Goal: Transaction & Acquisition: Purchase product/service

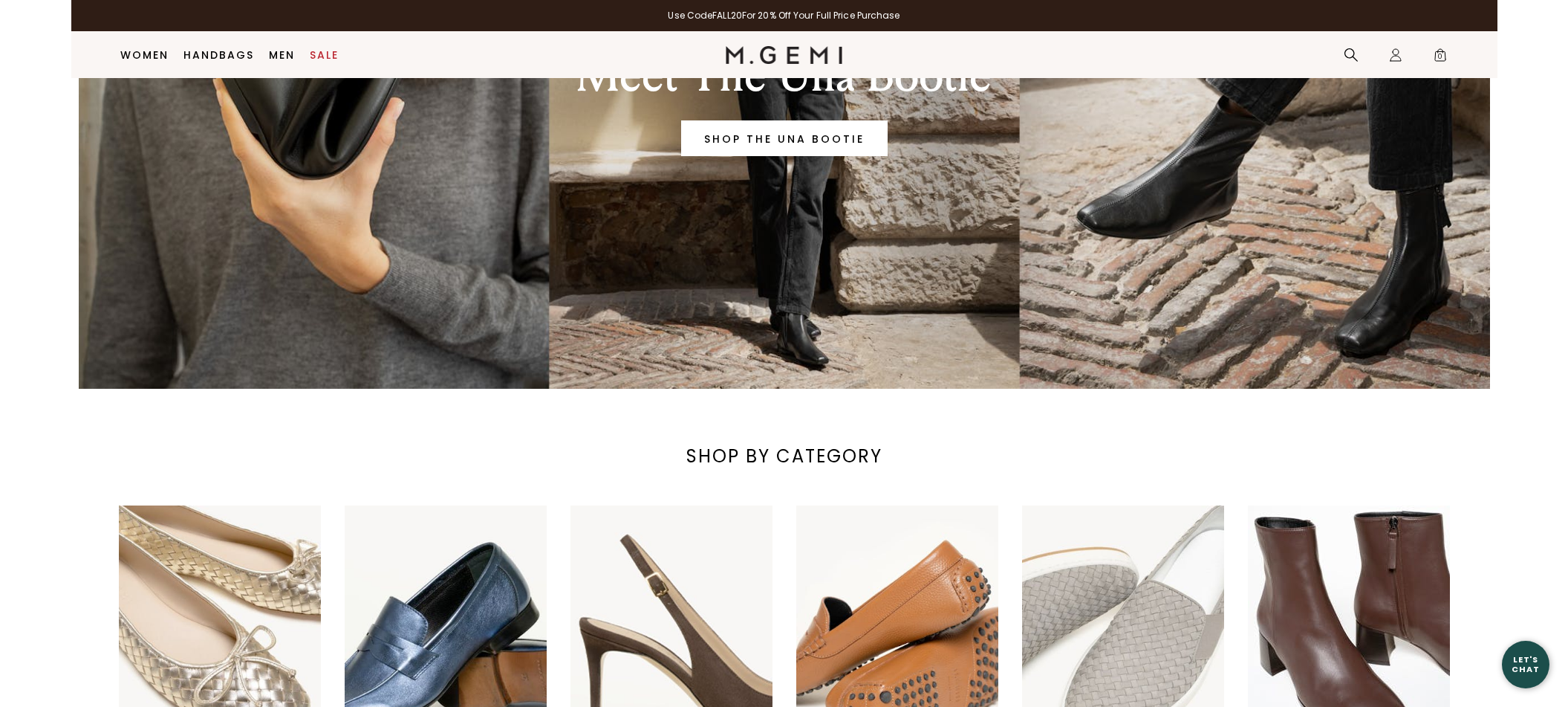
scroll to position [723, 0]
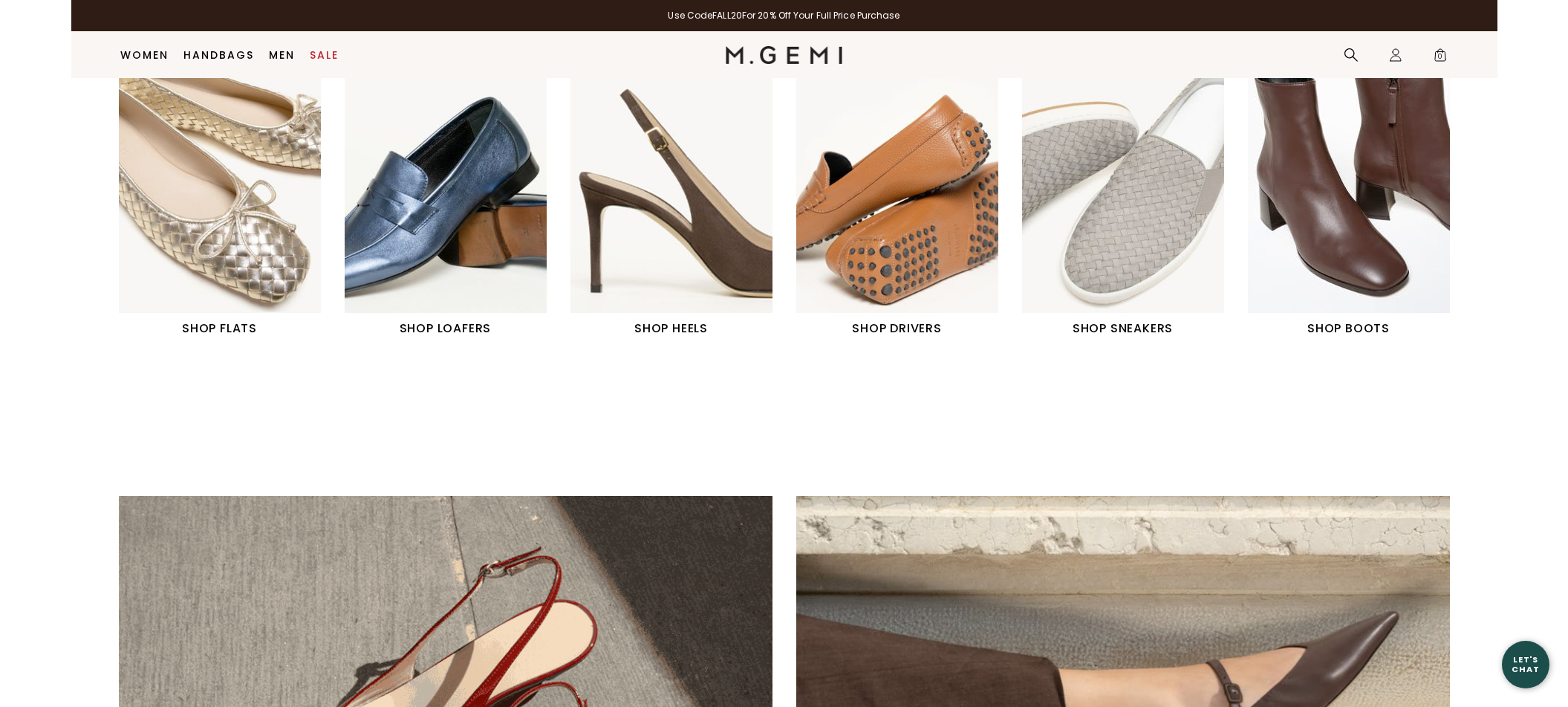
click at [196, 294] on img "1 / 6" at bounding box center [220, 187] width 202 height 253
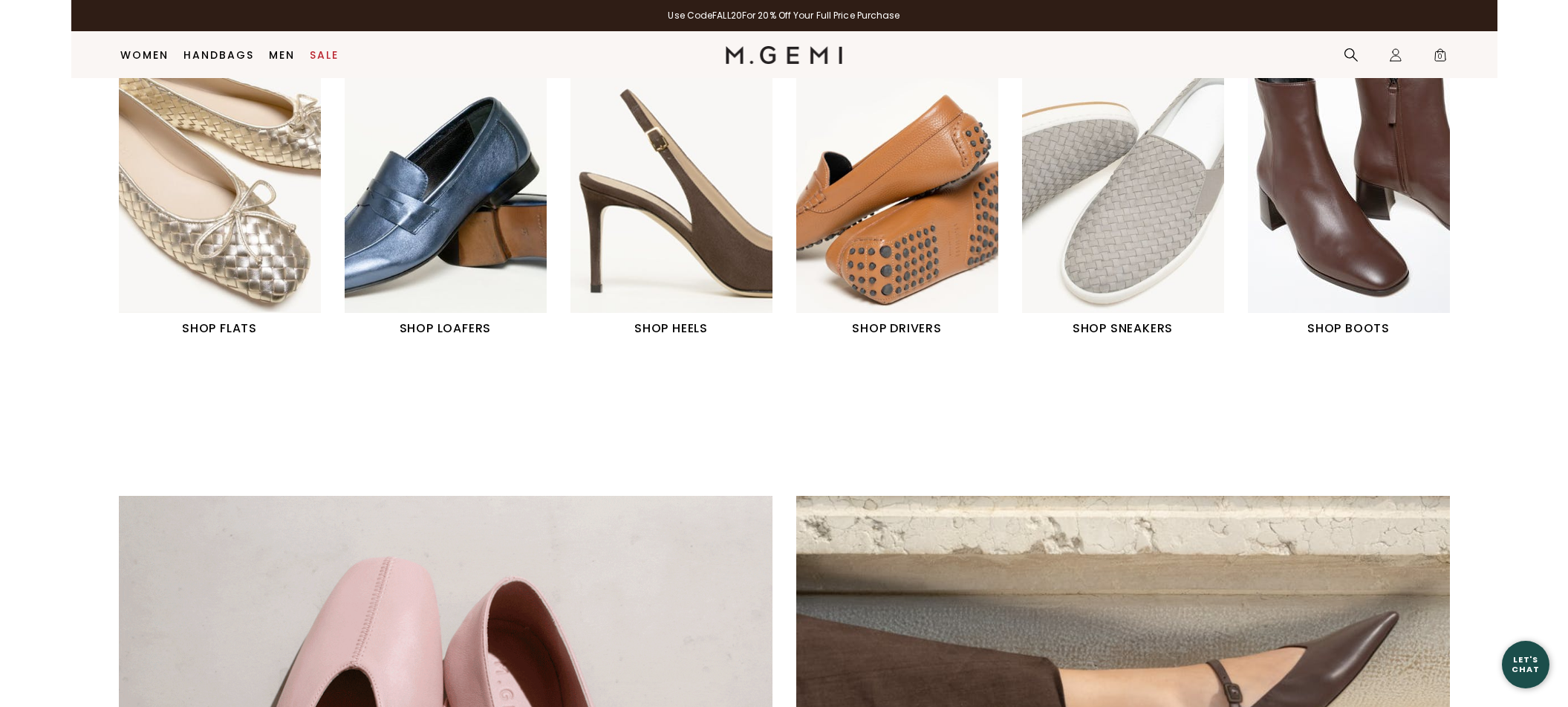
click at [257, 257] on img "1 / 6" at bounding box center [220, 187] width 202 height 253
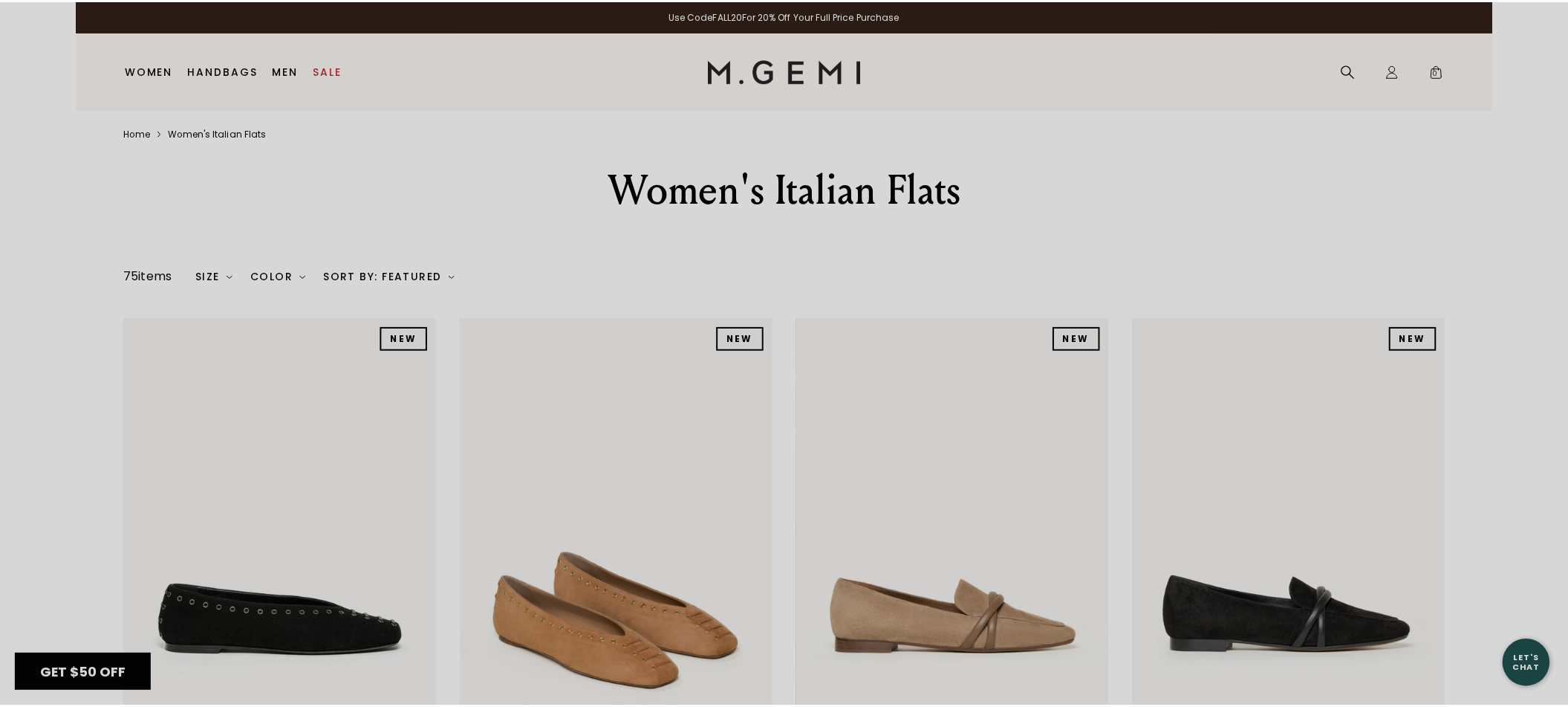
scroll to position [44, 0]
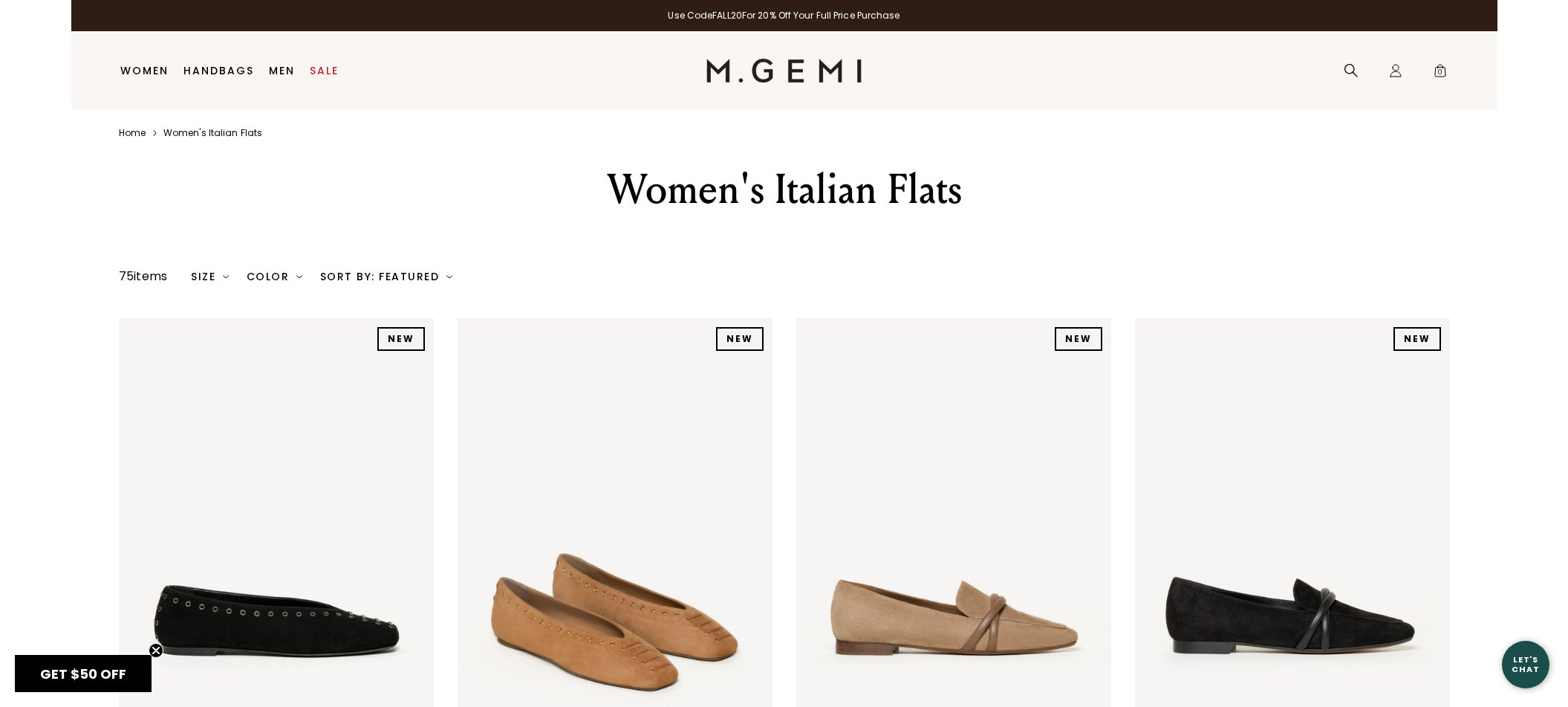
drag, startPoint x: 1575, startPoint y: 115, endPoint x: 1574, endPoint y: 141, distance: 26.0
click at [1497, 150] on html "Press Option+1 for screen-reader mode, Option+0 to cancel Accessibility Screen-…" at bounding box center [784, 353] width 1426 height 707
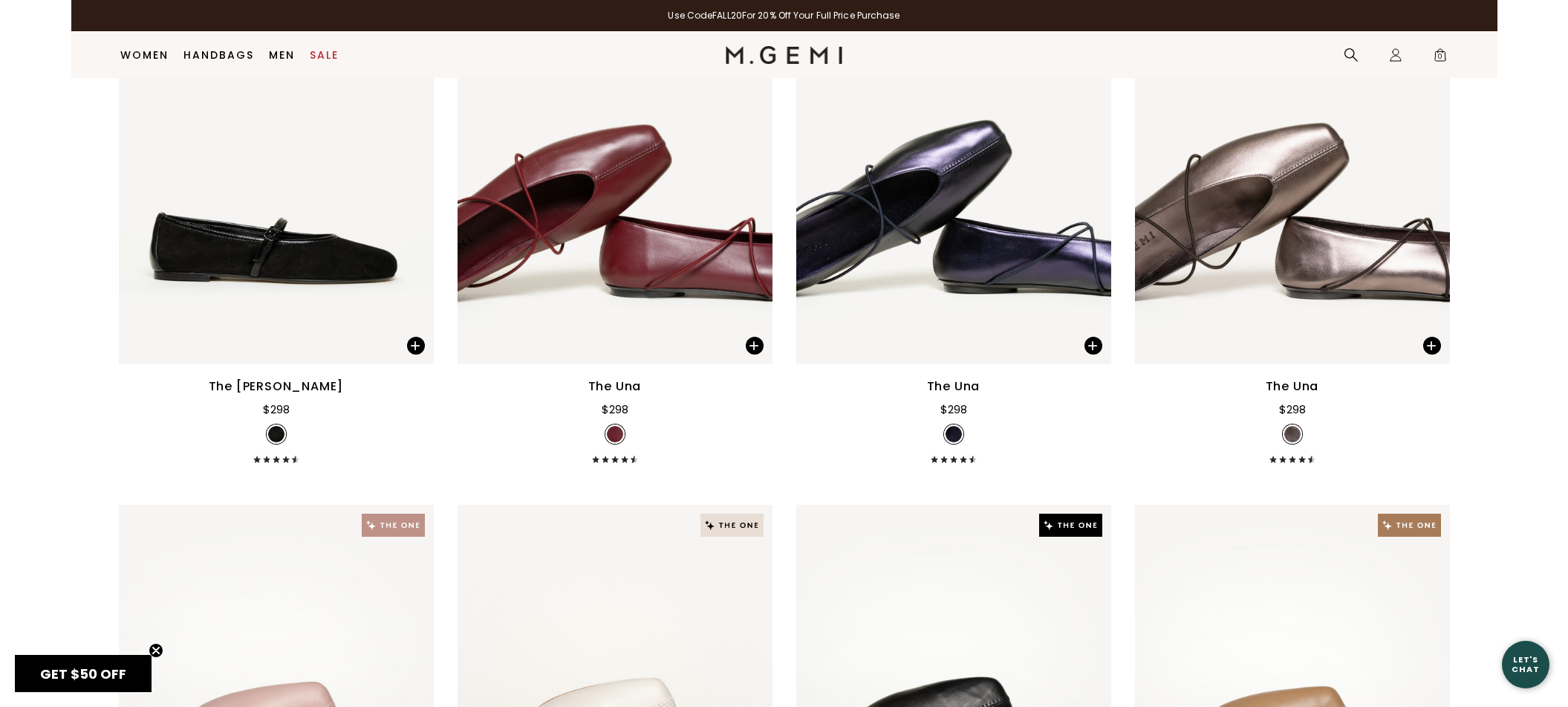
scroll to position [3711, 0]
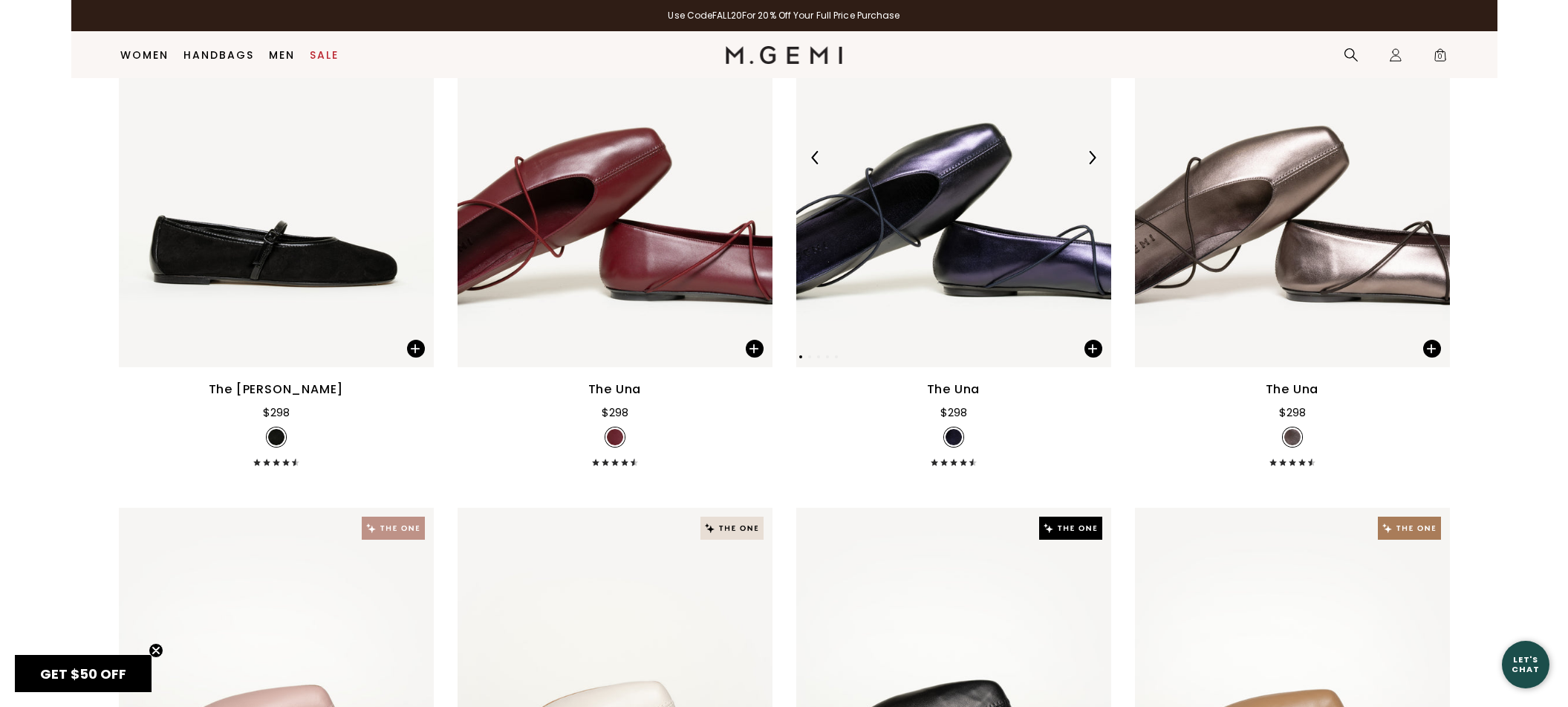
click at [936, 259] on img at bounding box center [953, 157] width 315 height 420
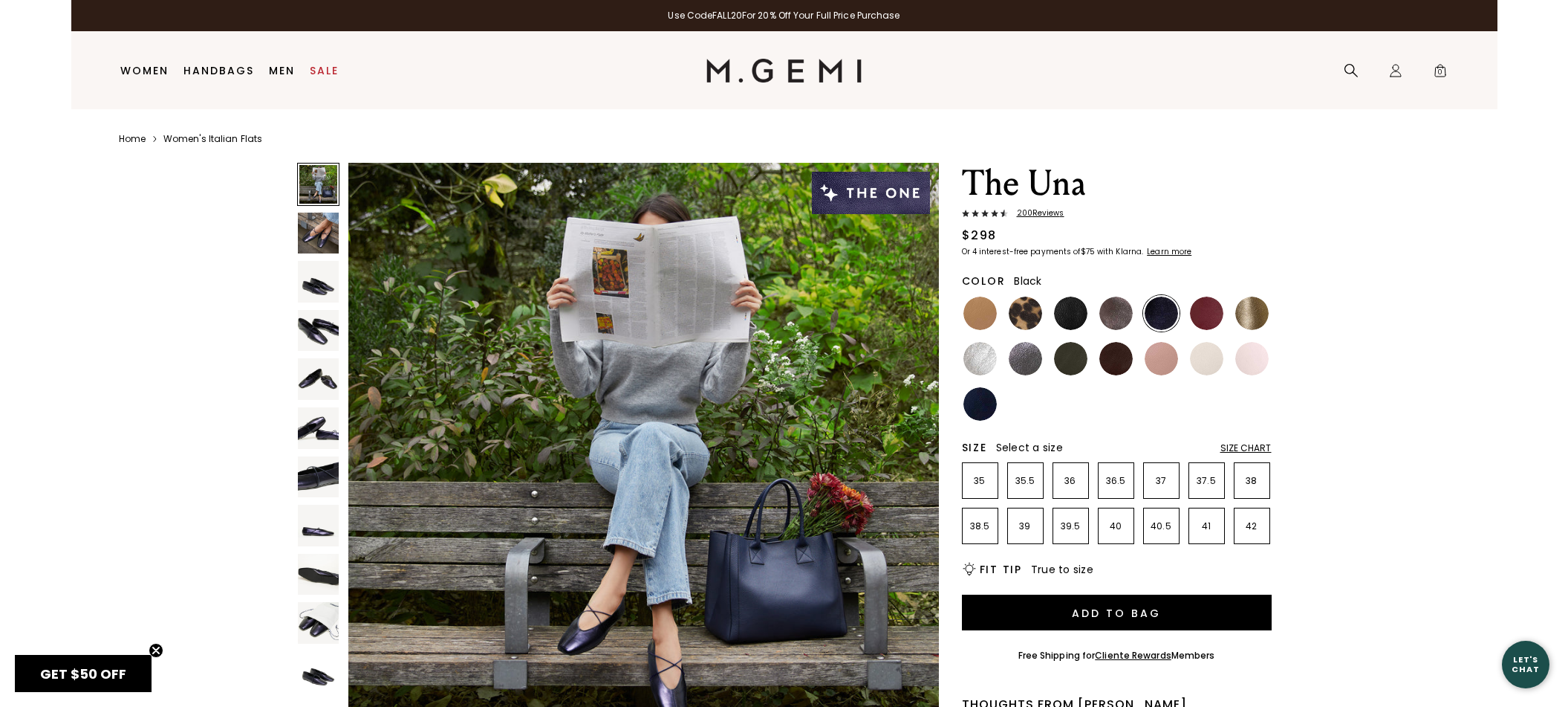
click at [1078, 314] on img at bounding box center [1071, 313] width 33 height 33
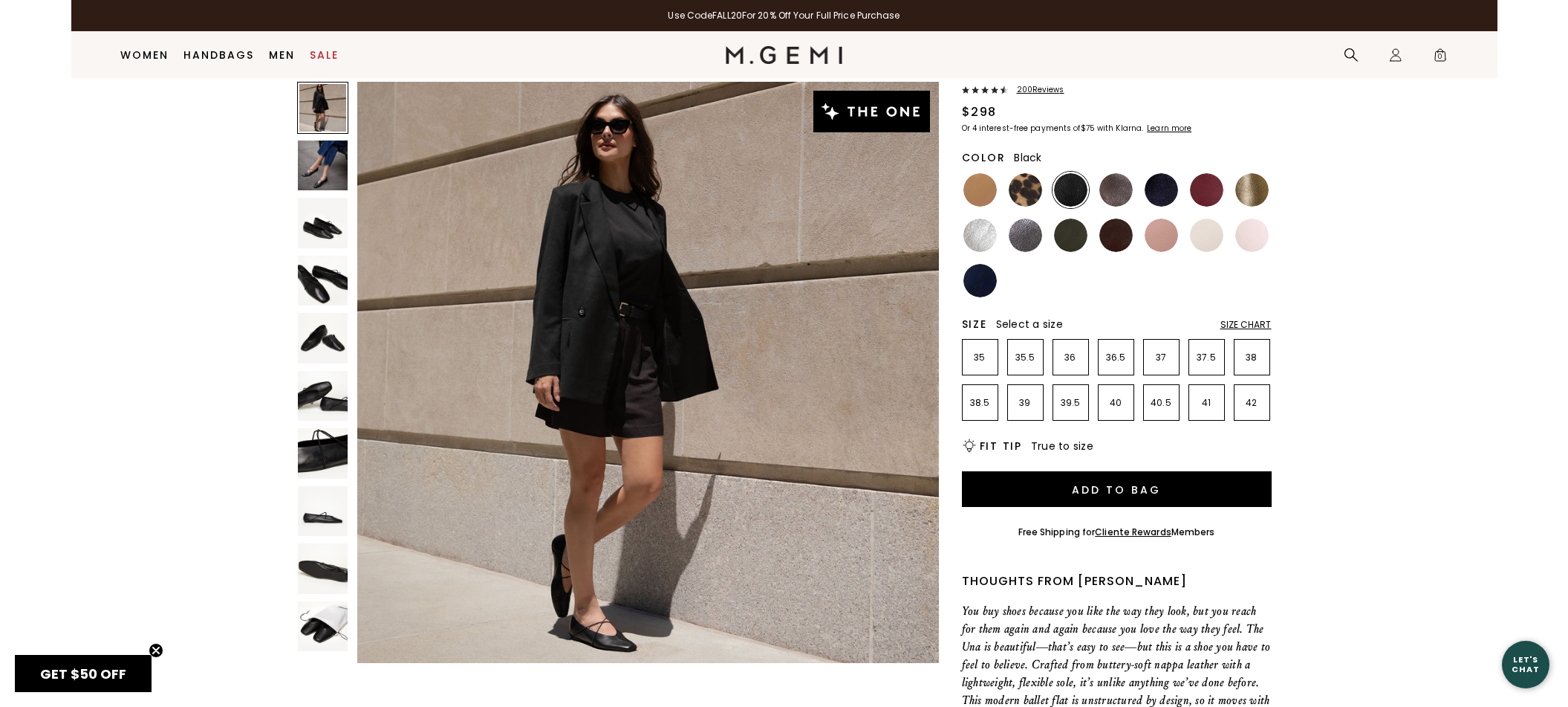
scroll to position [123, 0]
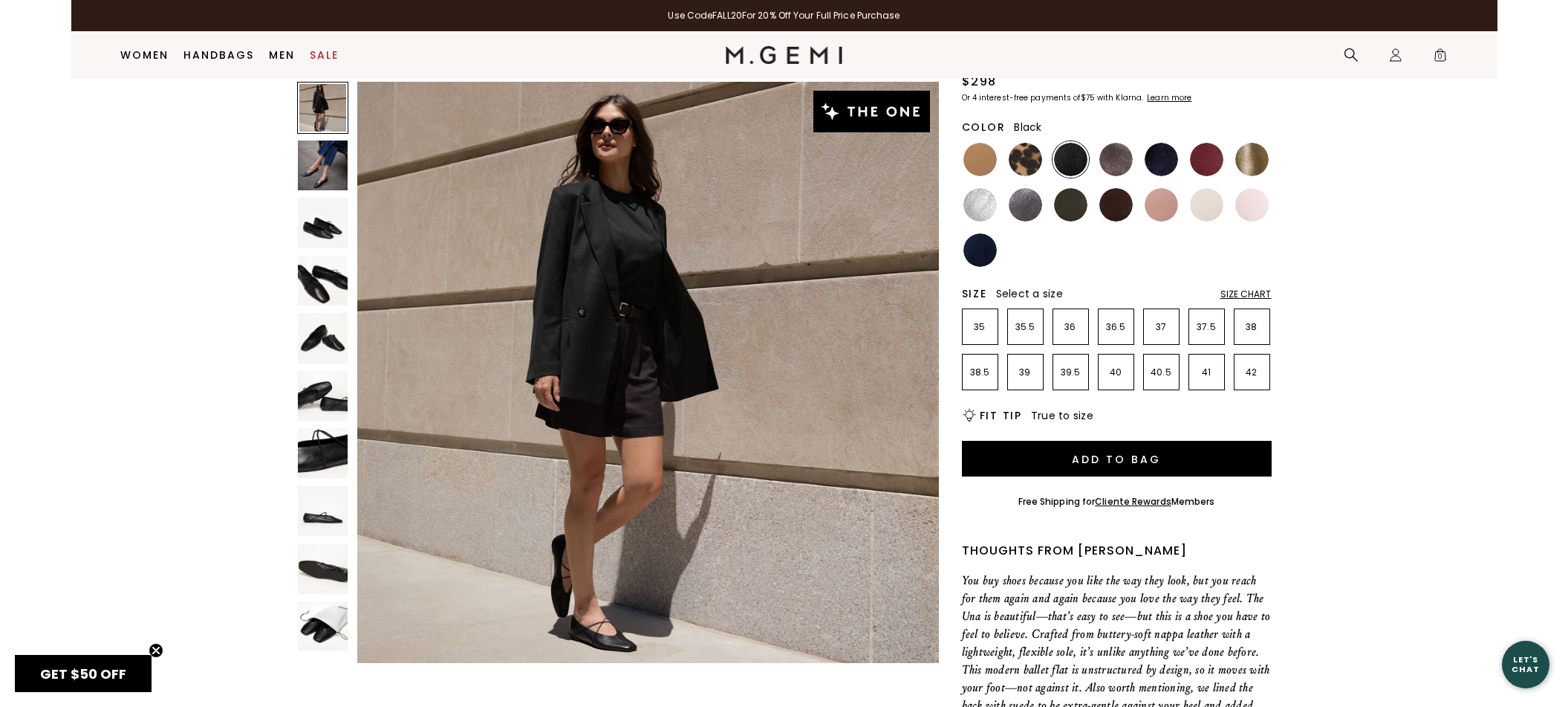
click at [318, 581] on img at bounding box center [323, 568] width 50 height 50
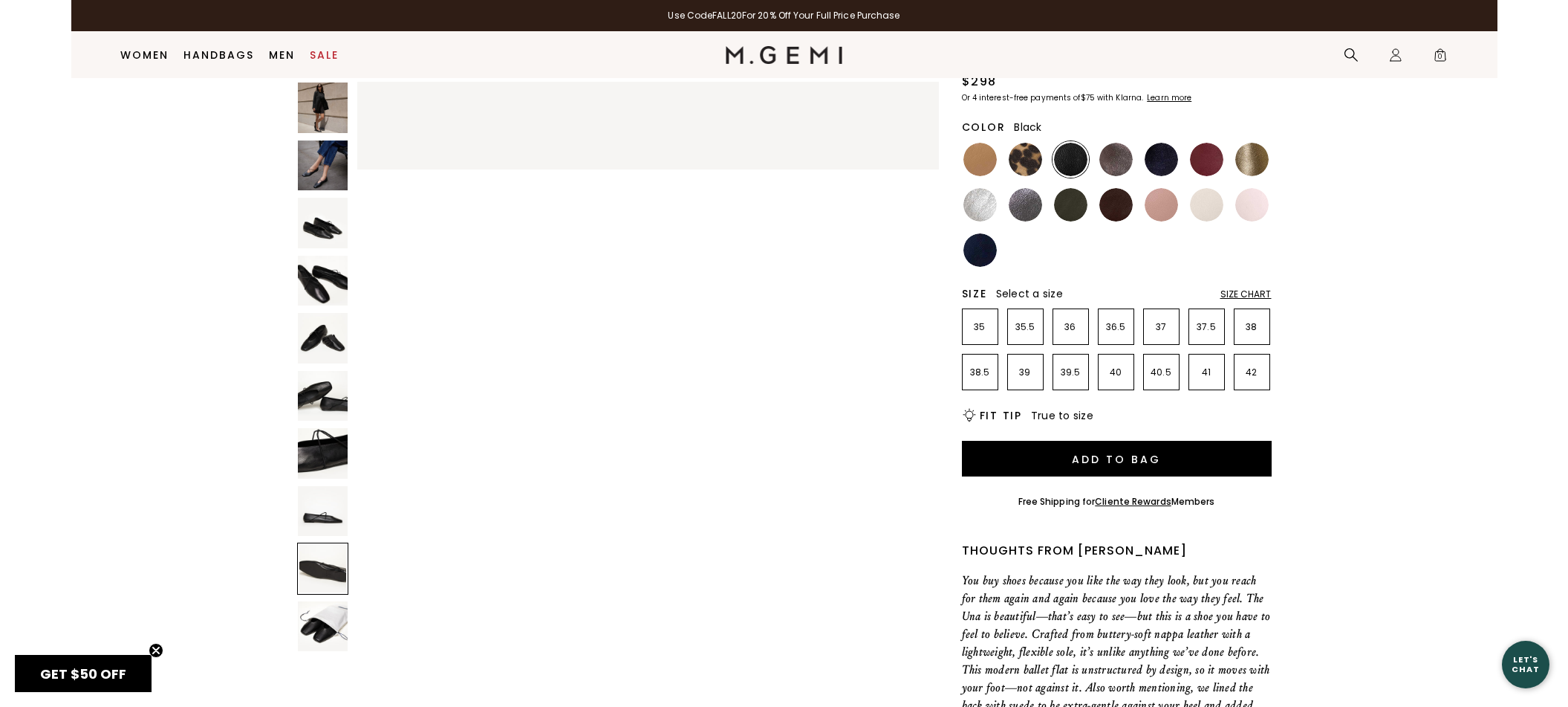
scroll to position [4682, 0]
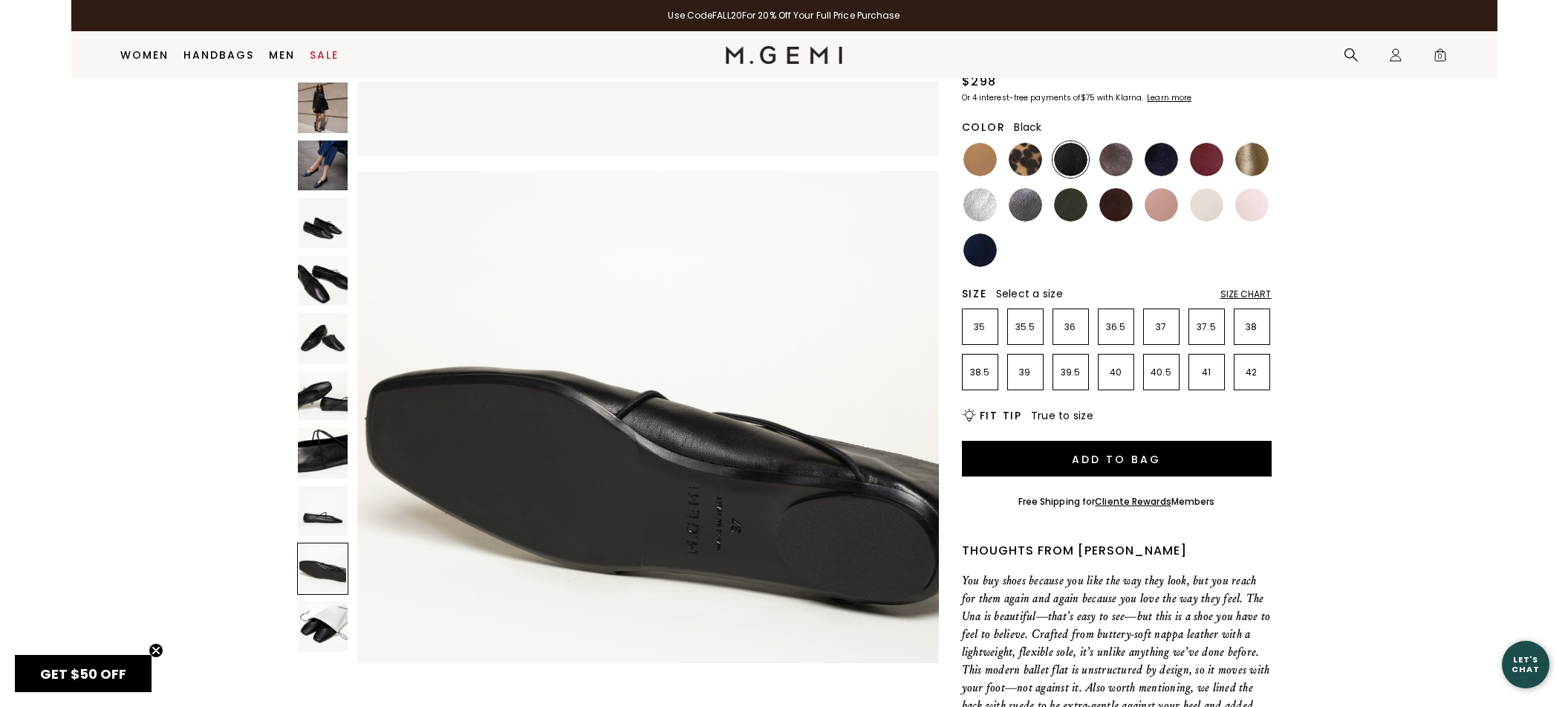
click at [315, 288] on img at bounding box center [323, 281] width 50 height 50
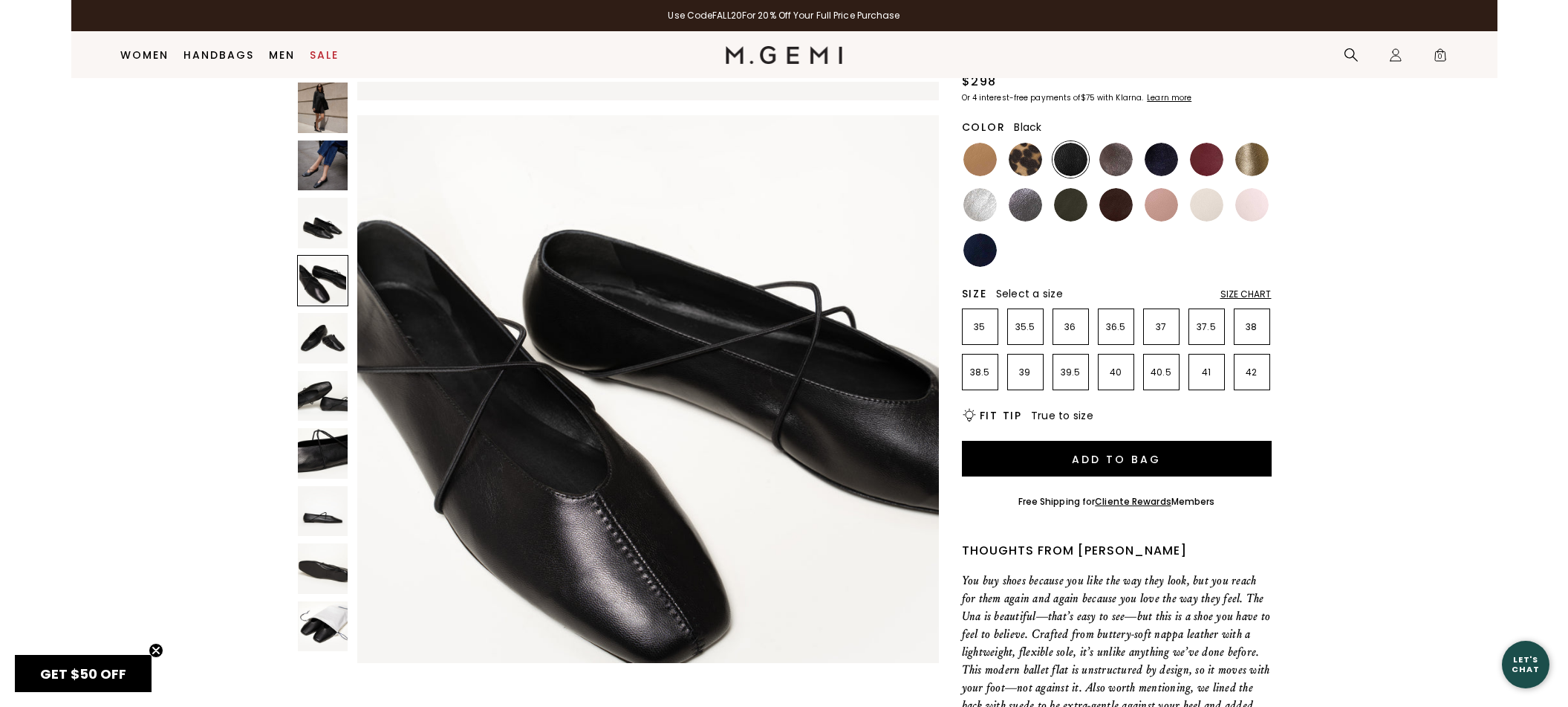
click at [324, 154] on img at bounding box center [323, 166] width 50 height 50
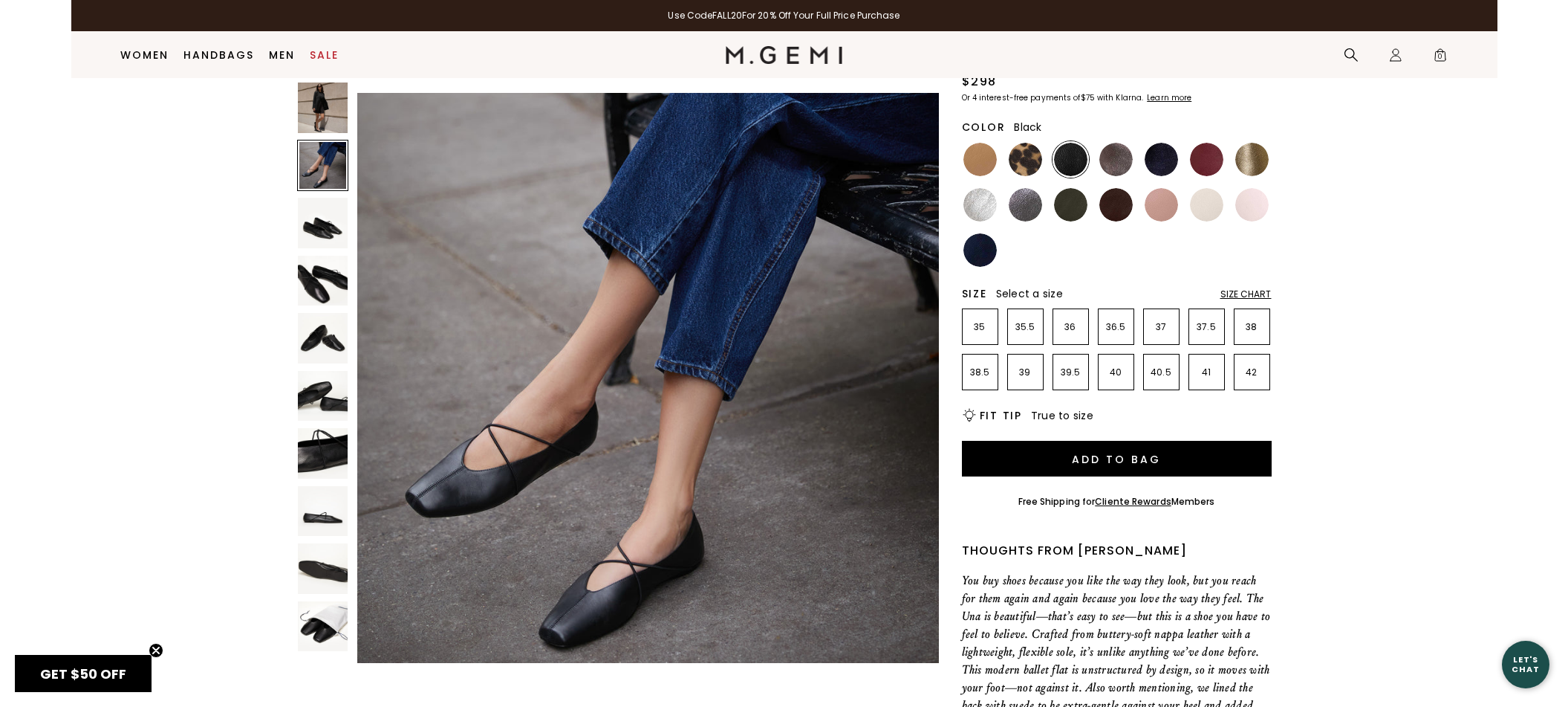
scroll to position [585, 0]
click at [317, 116] on img at bounding box center [323, 108] width 50 height 50
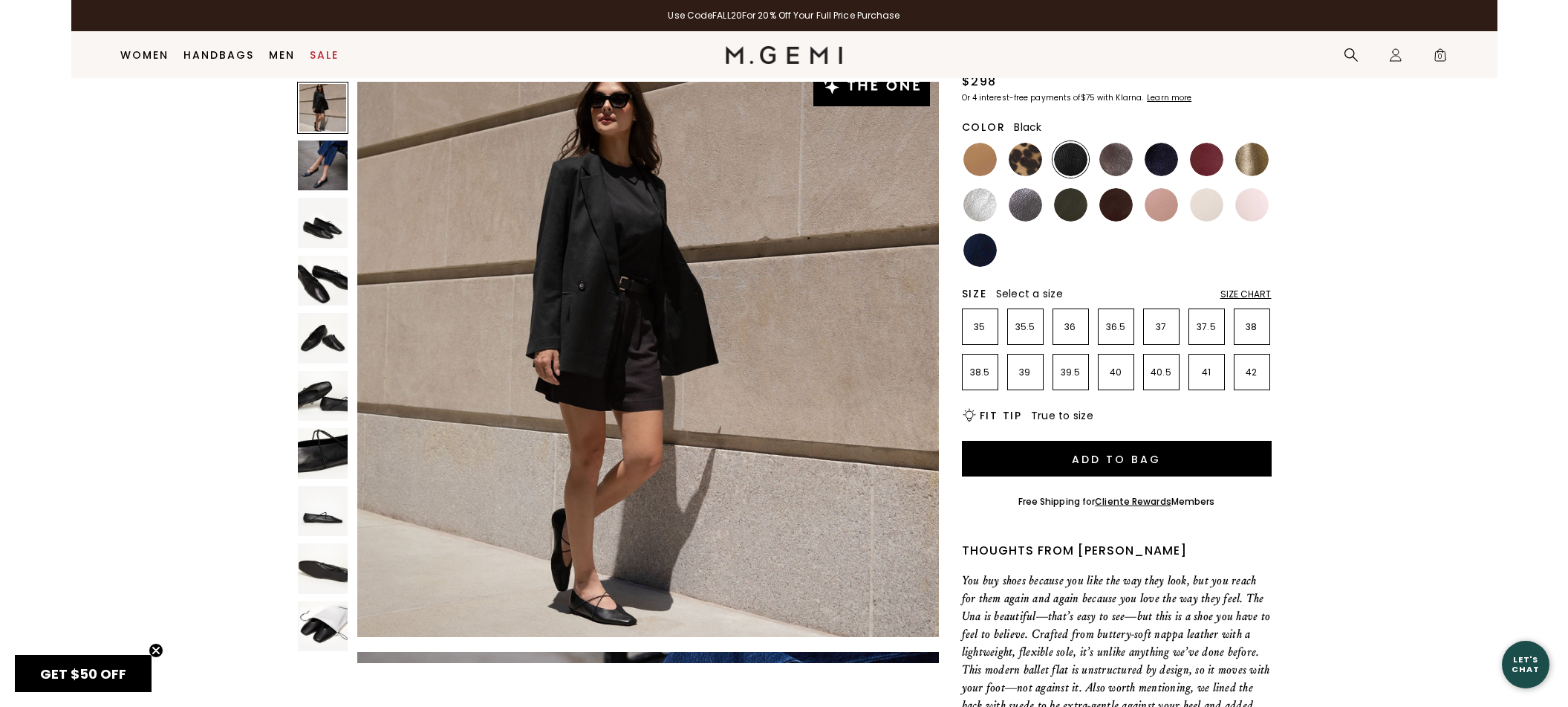
scroll to position [0, 0]
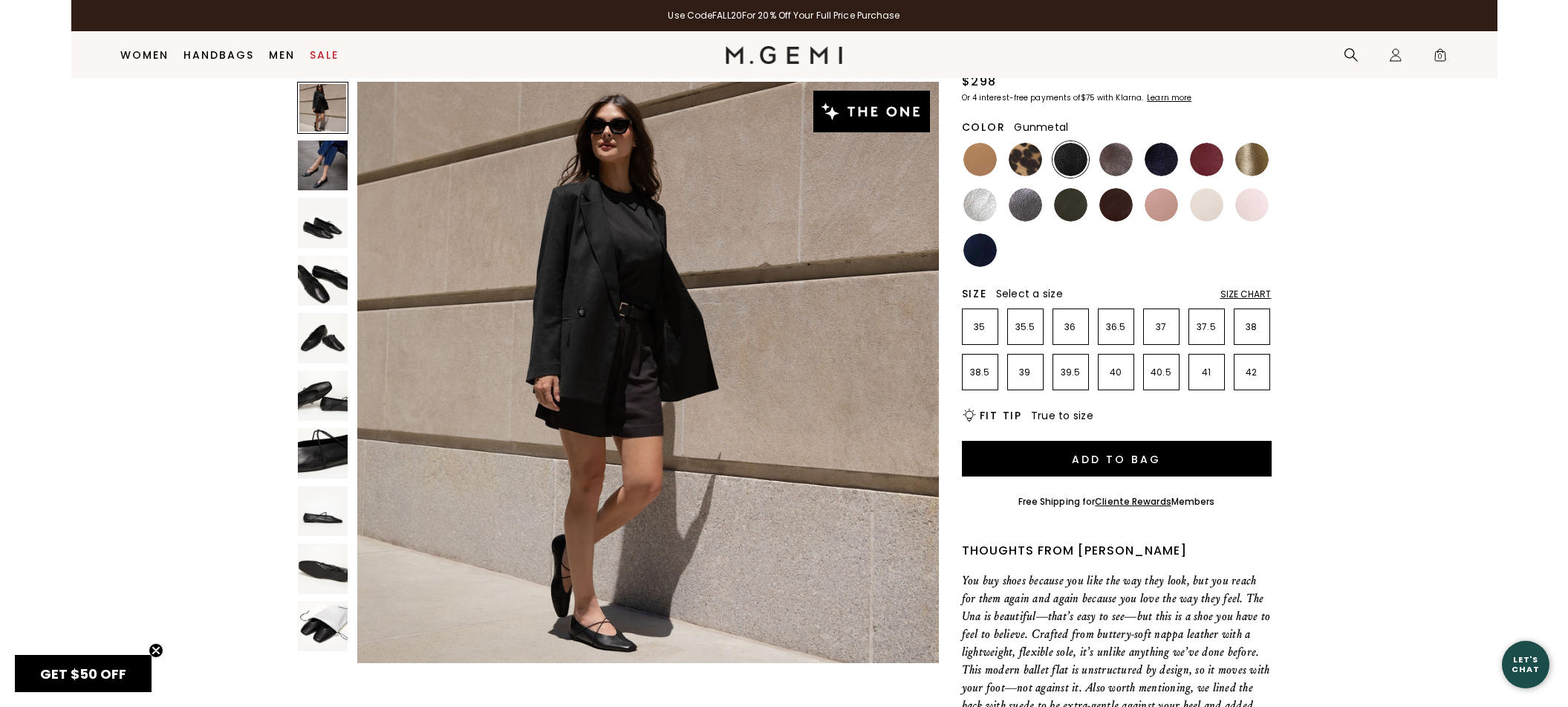
click at [1034, 204] on img at bounding box center [1026, 205] width 33 height 33
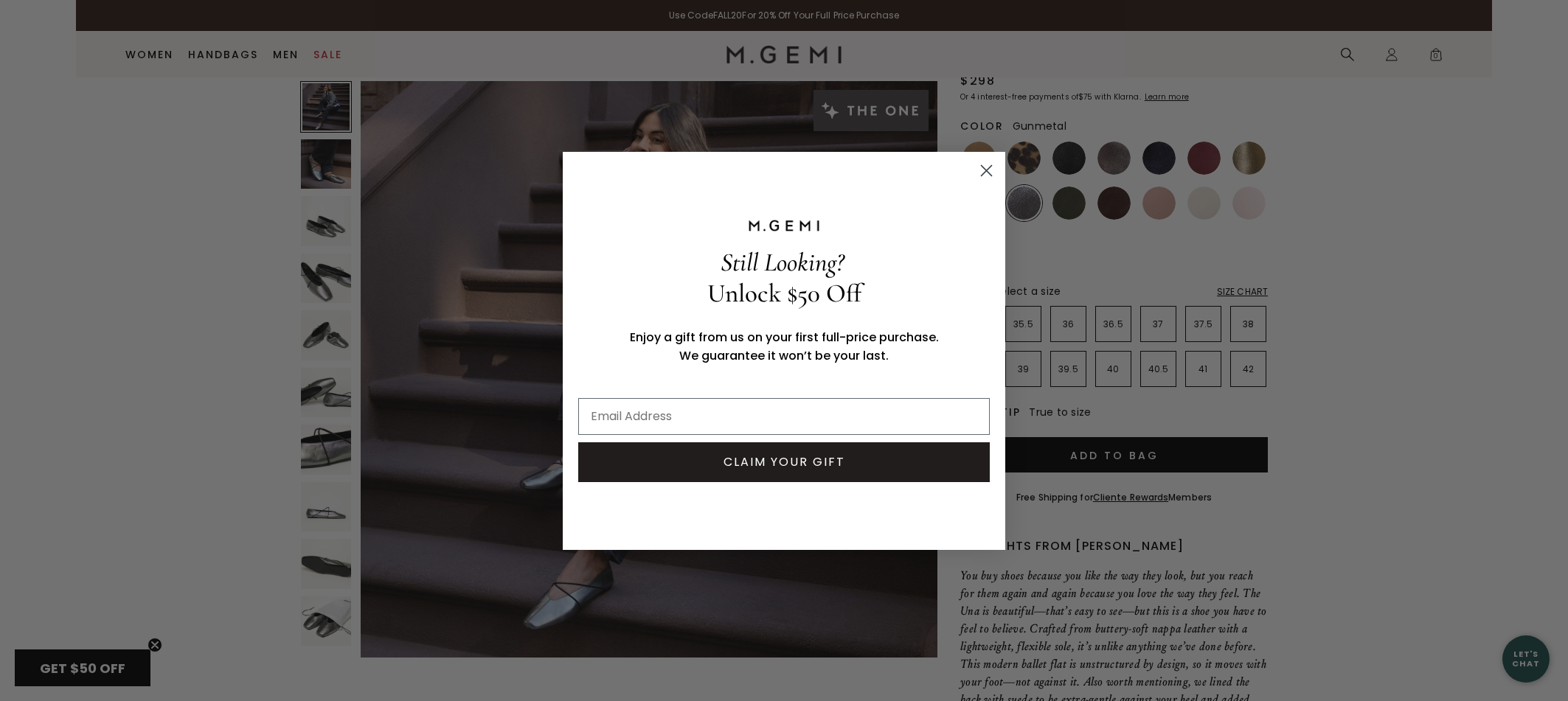
click at [979, 166] on circle "Close dialog" at bounding box center [986, 169] width 25 height 25
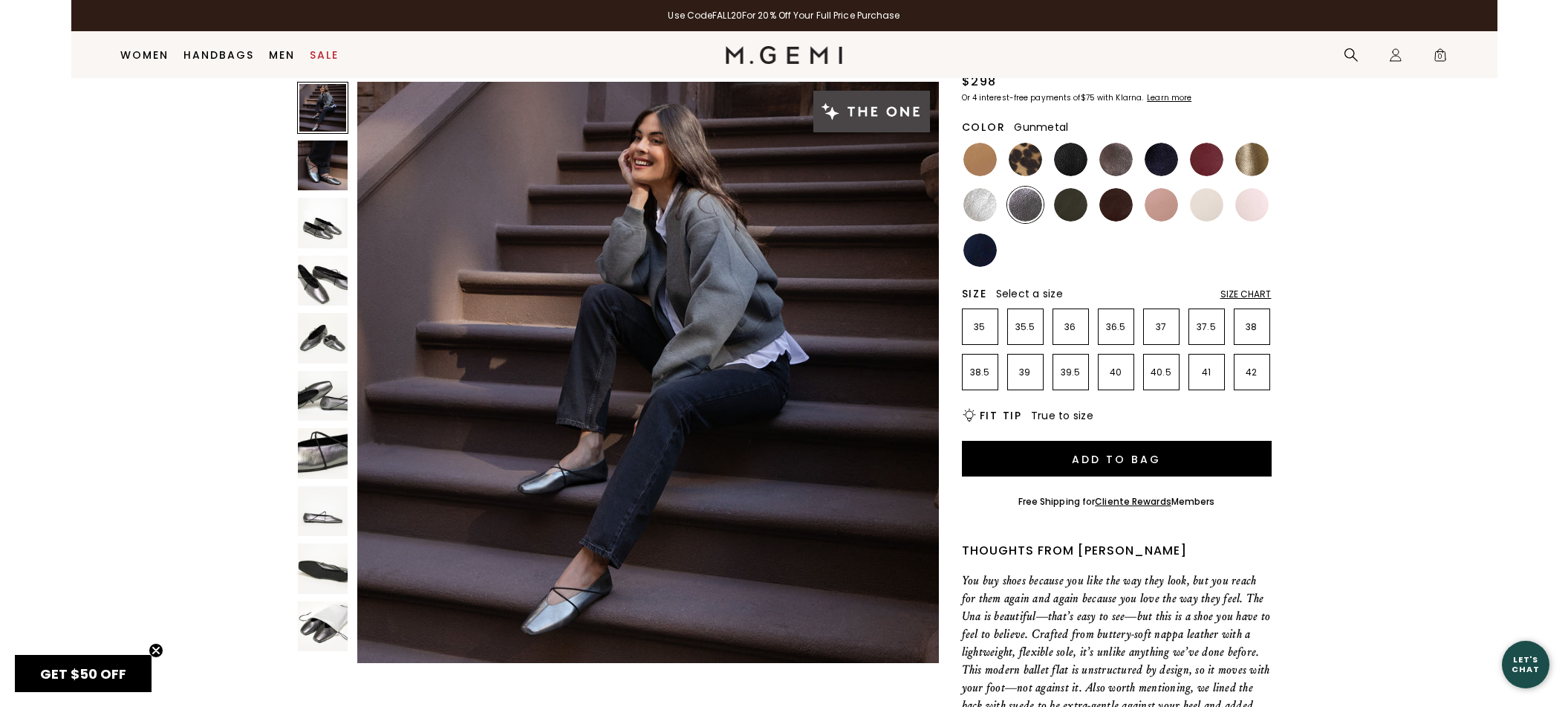
click at [1245, 296] on div "Size Chart" at bounding box center [1246, 294] width 51 height 12
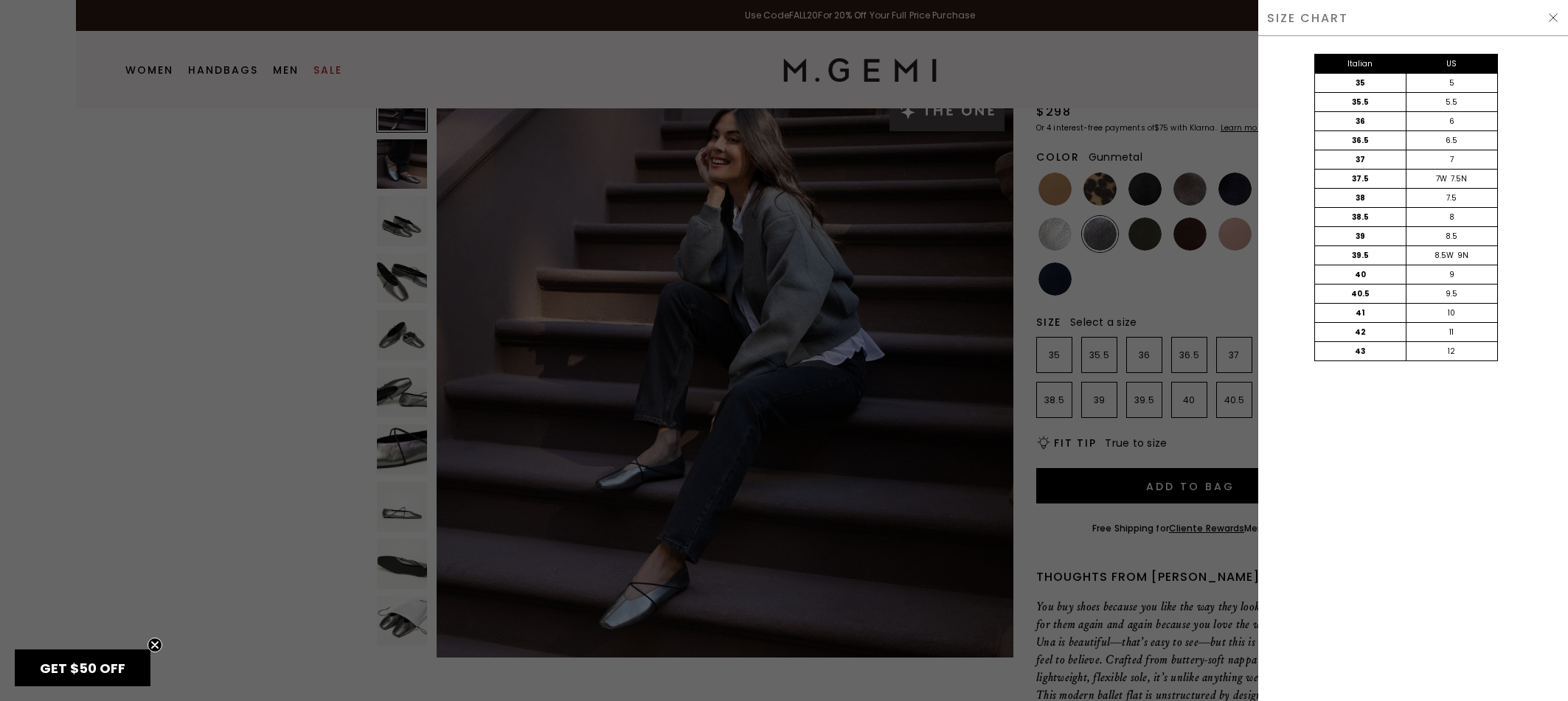
click at [1165, 75] on div at bounding box center [784, 350] width 1568 height 701
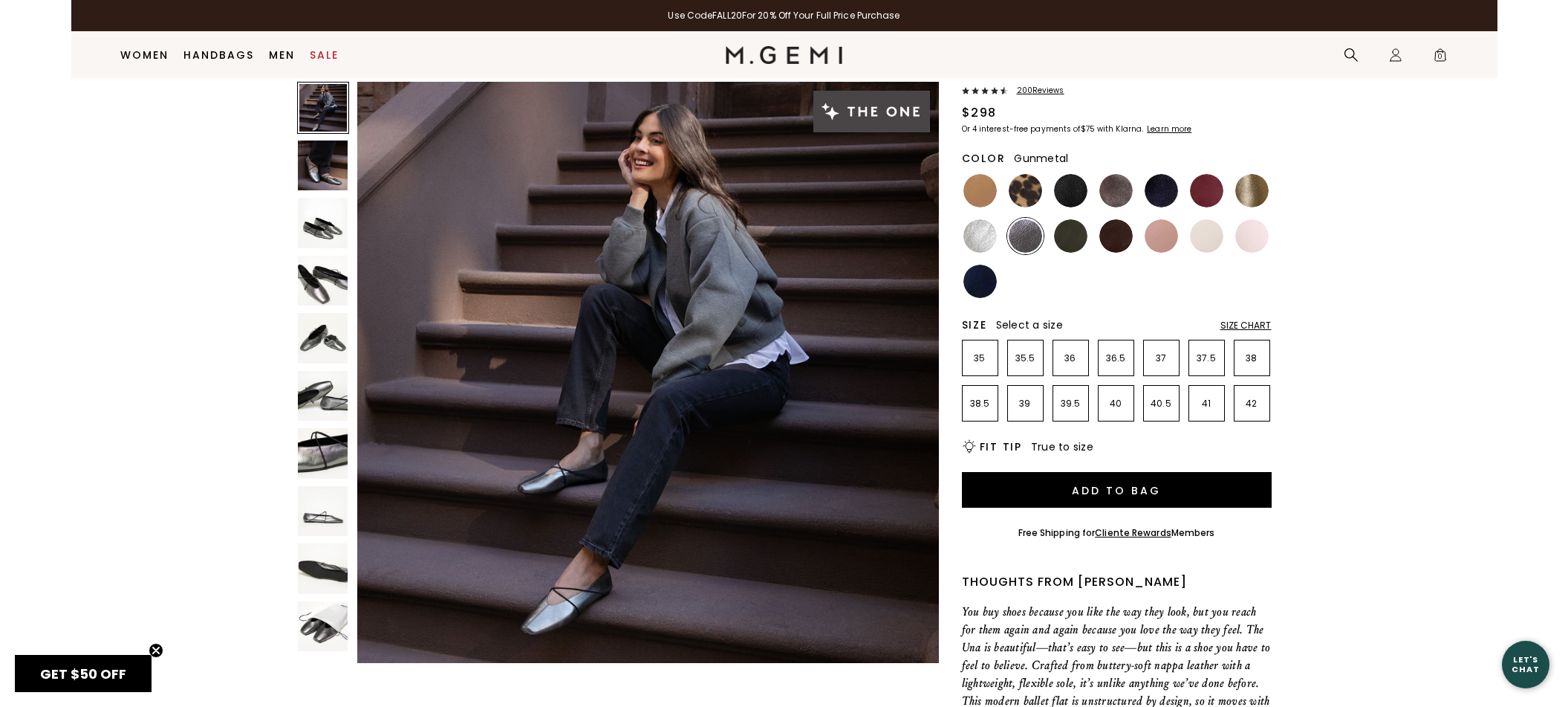
scroll to position [91, 0]
click at [1216, 357] on p "37.5" at bounding box center [1206, 358] width 35 height 12
click at [1068, 192] on img at bounding box center [1071, 190] width 33 height 33
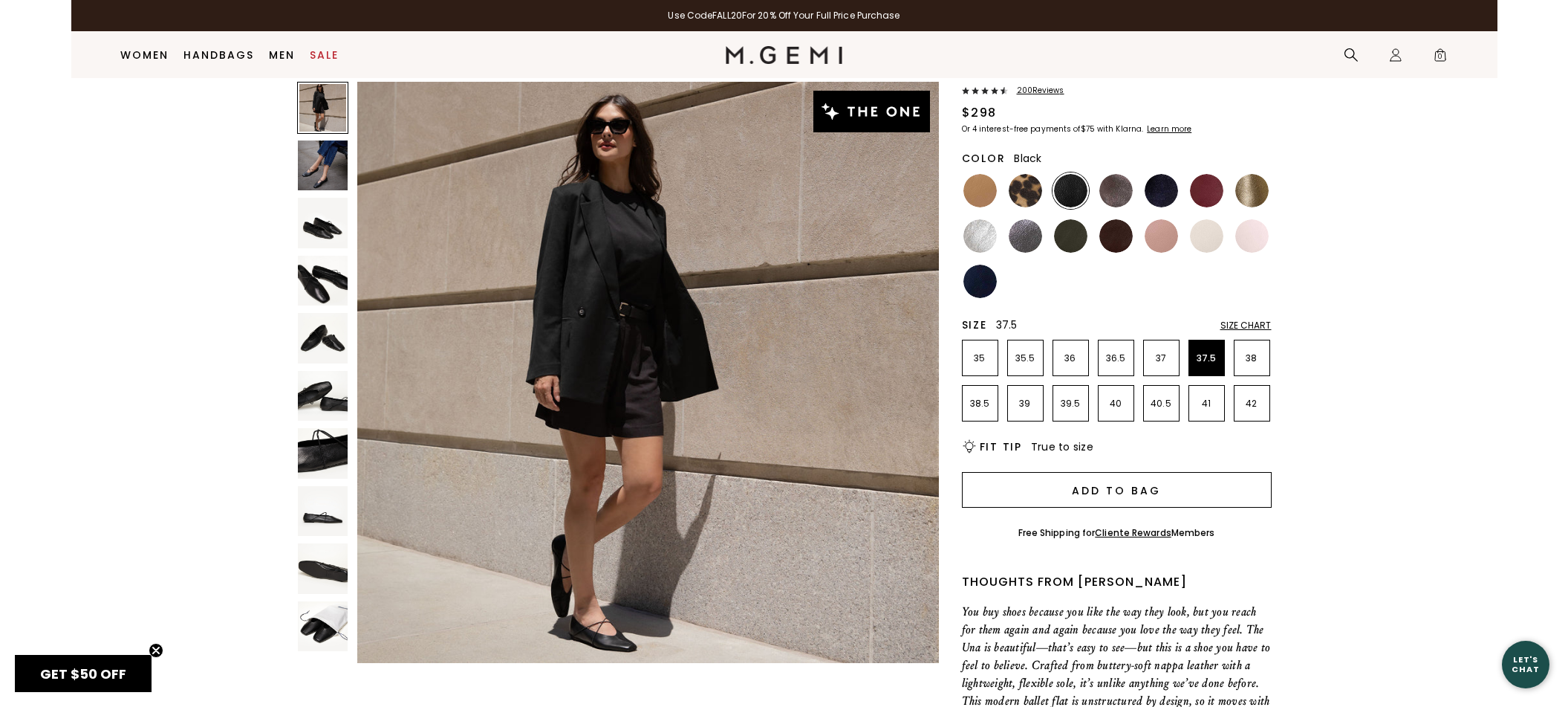
click at [1147, 503] on button "Add to Bag" at bounding box center [1117, 489] width 310 height 35
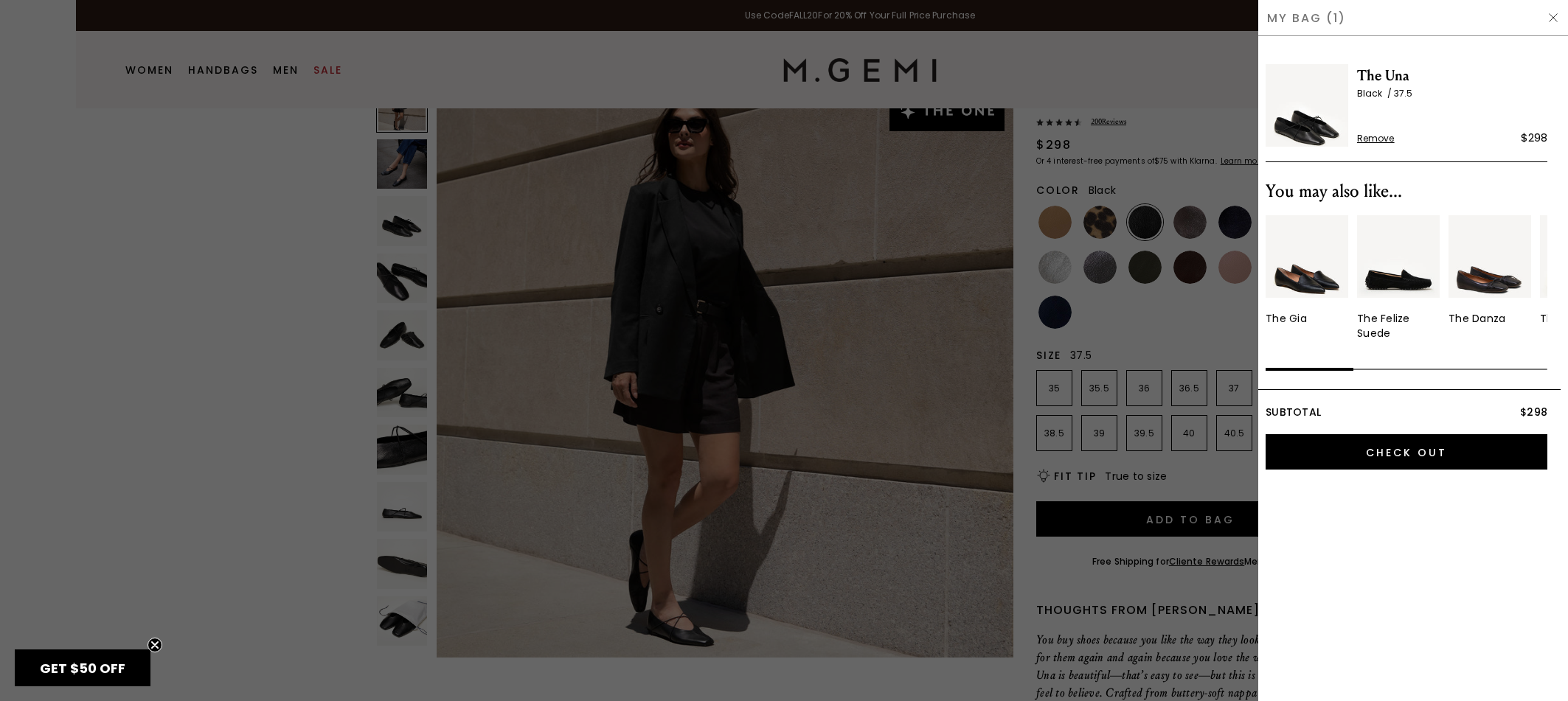
click at [1171, 67] on div at bounding box center [784, 350] width 1568 height 701
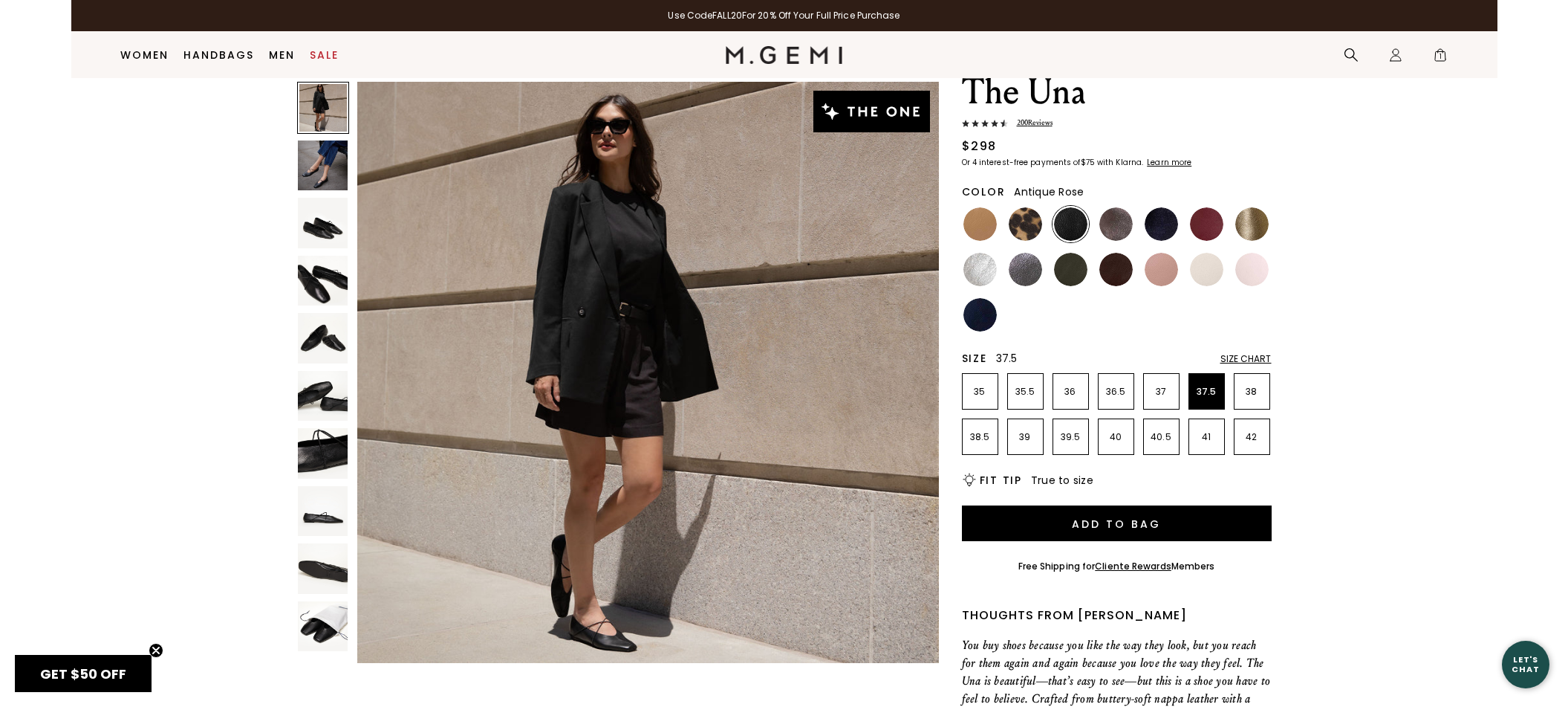
scroll to position [60, 0]
click at [1026, 271] on img at bounding box center [1026, 270] width 33 height 33
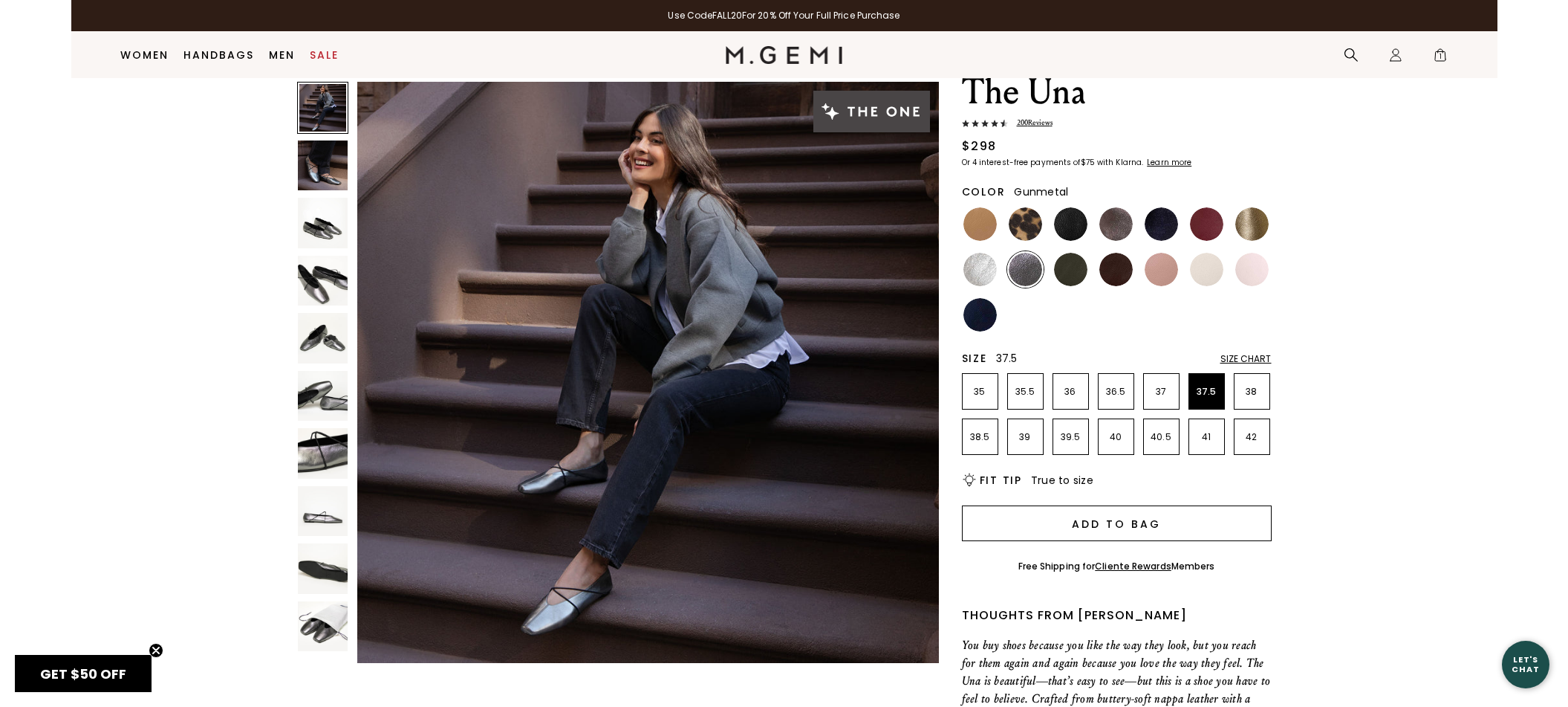
click at [1131, 527] on button "Add to Bag" at bounding box center [1117, 523] width 310 height 35
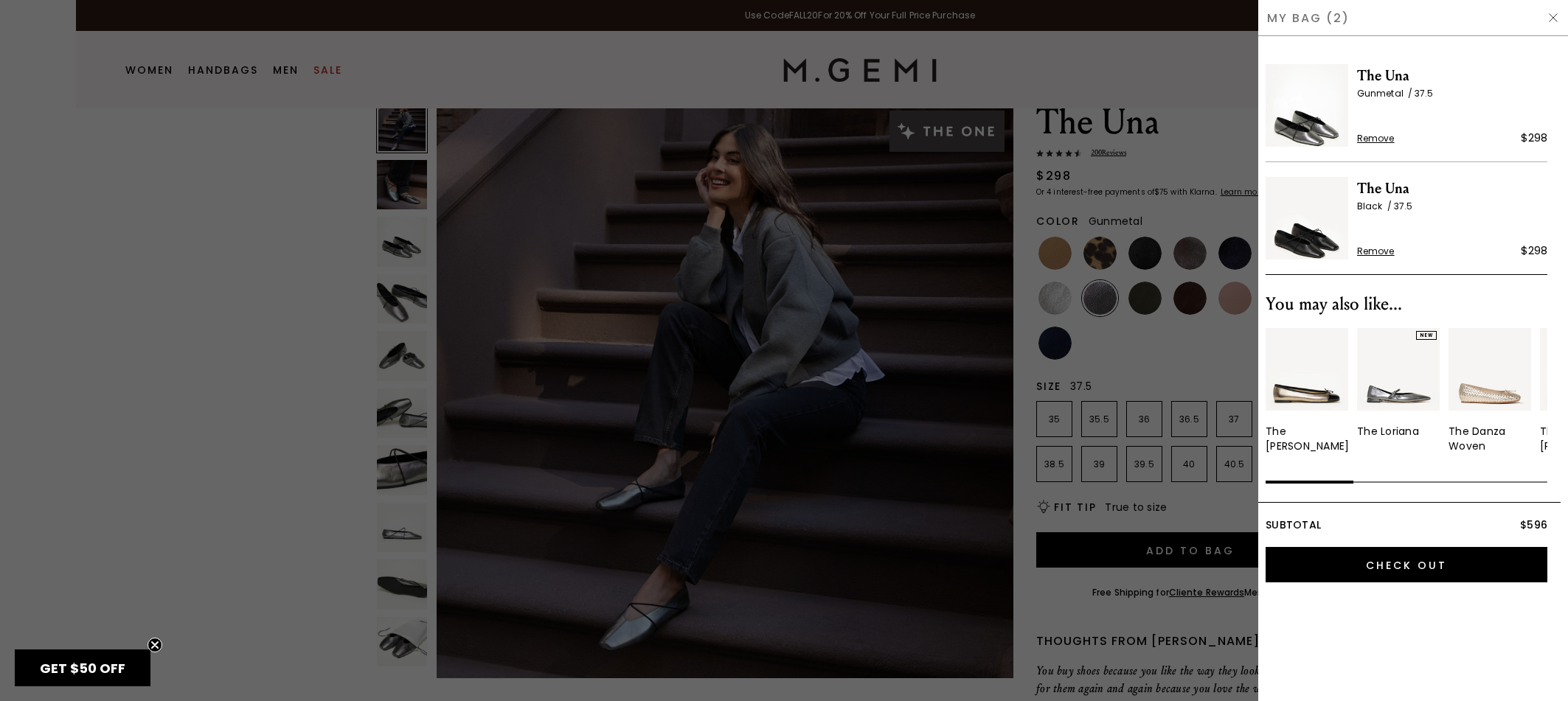
click at [1195, 161] on div at bounding box center [784, 350] width 1568 height 701
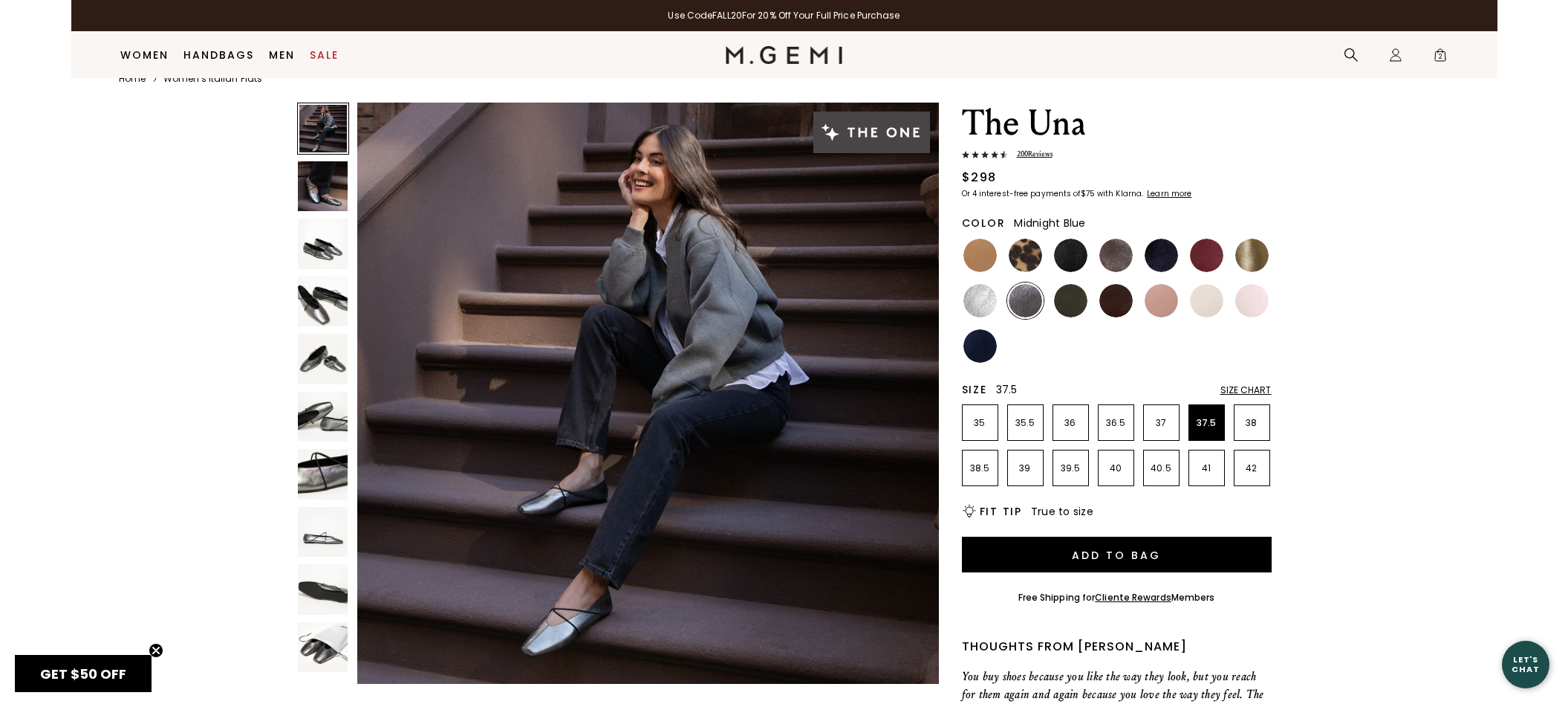
scroll to position [29, 0]
click at [1245, 257] on img at bounding box center [1252, 255] width 33 height 33
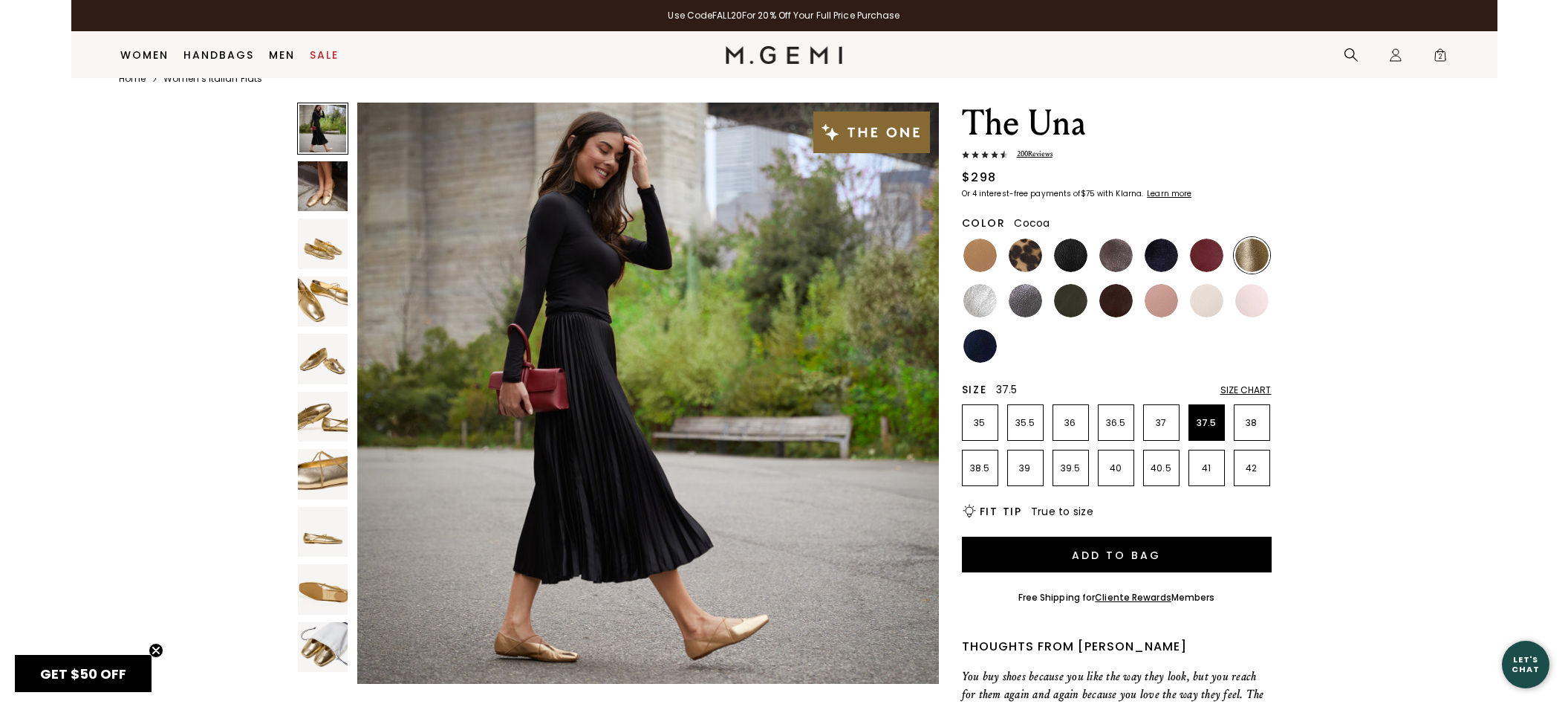
click at [1119, 258] on img at bounding box center [1116, 255] width 33 height 33
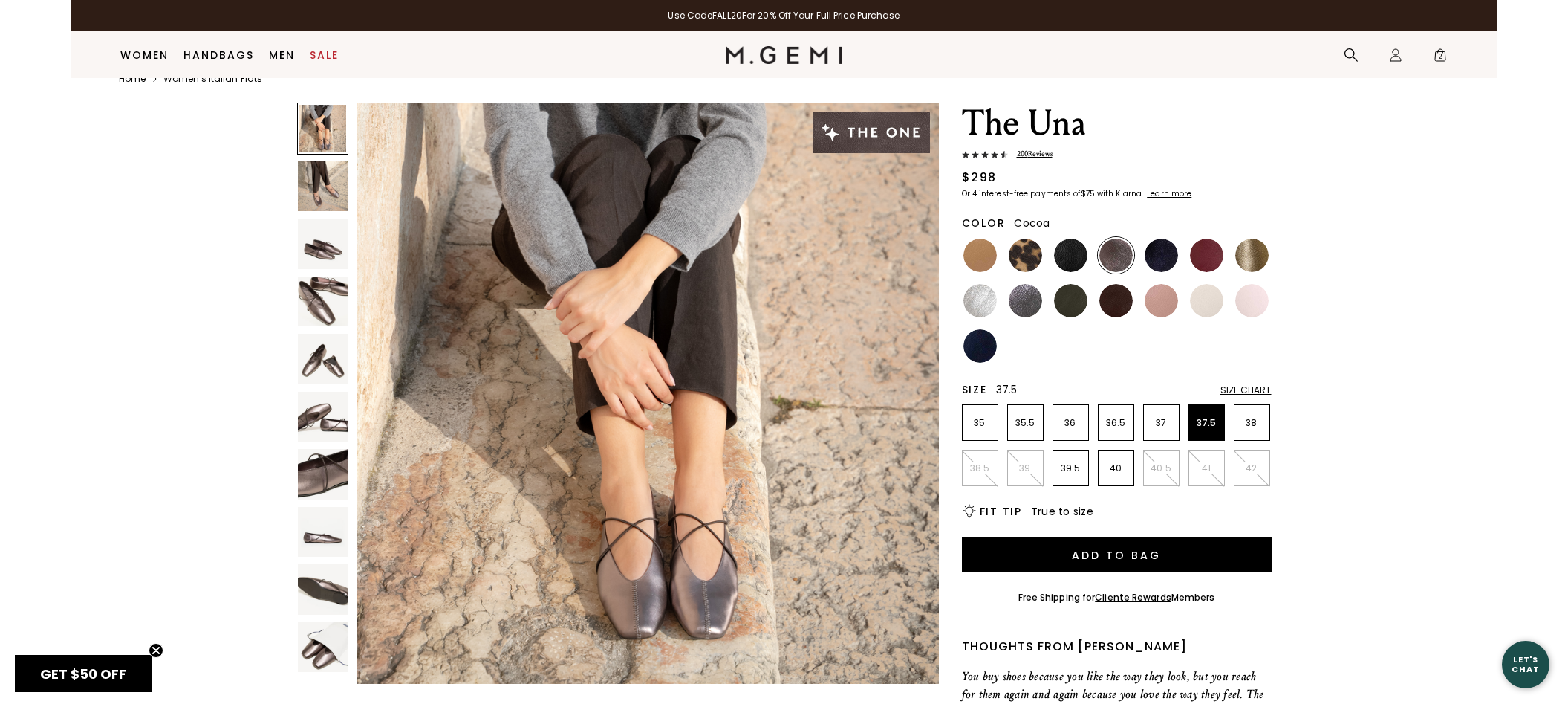
click at [311, 543] on img at bounding box center [323, 532] width 50 height 50
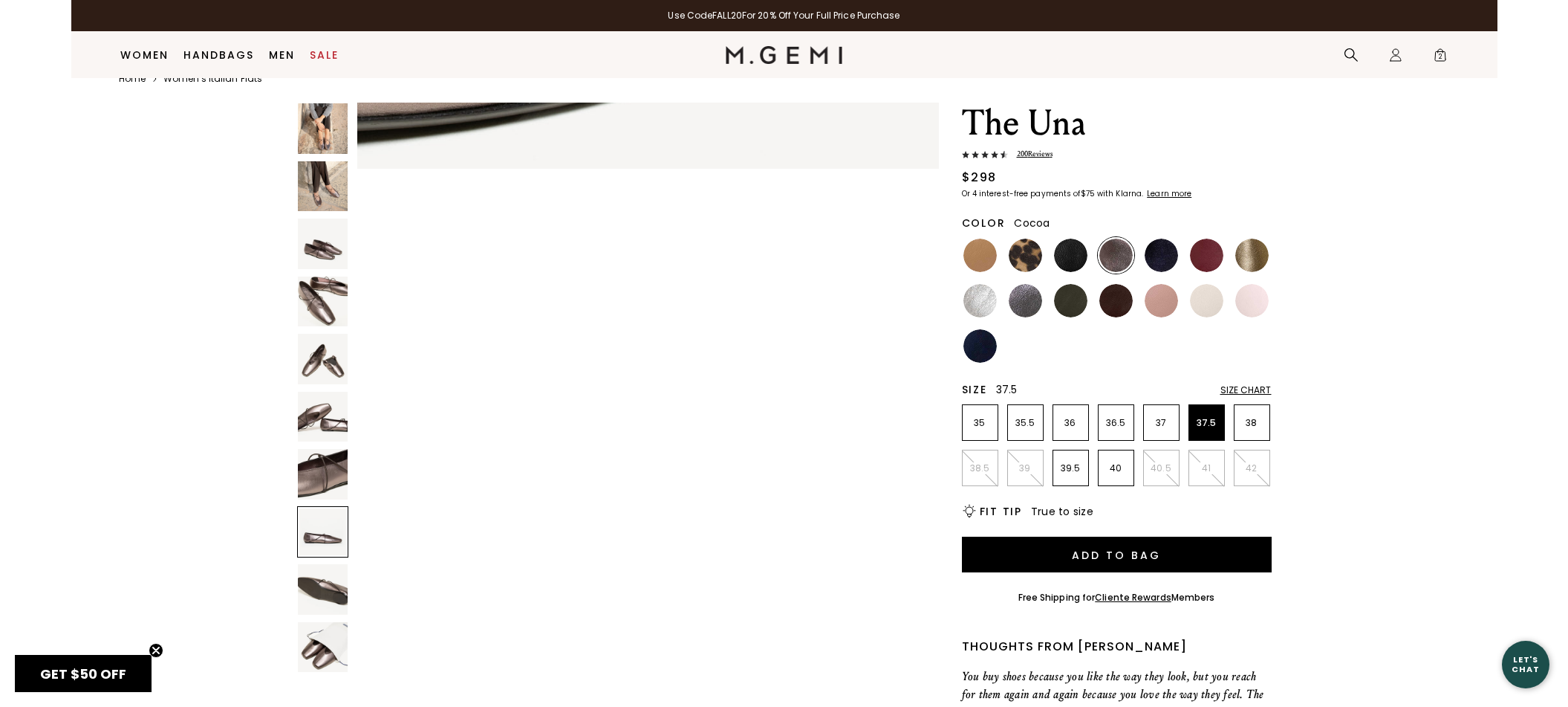
scroll to position [4097, 0]
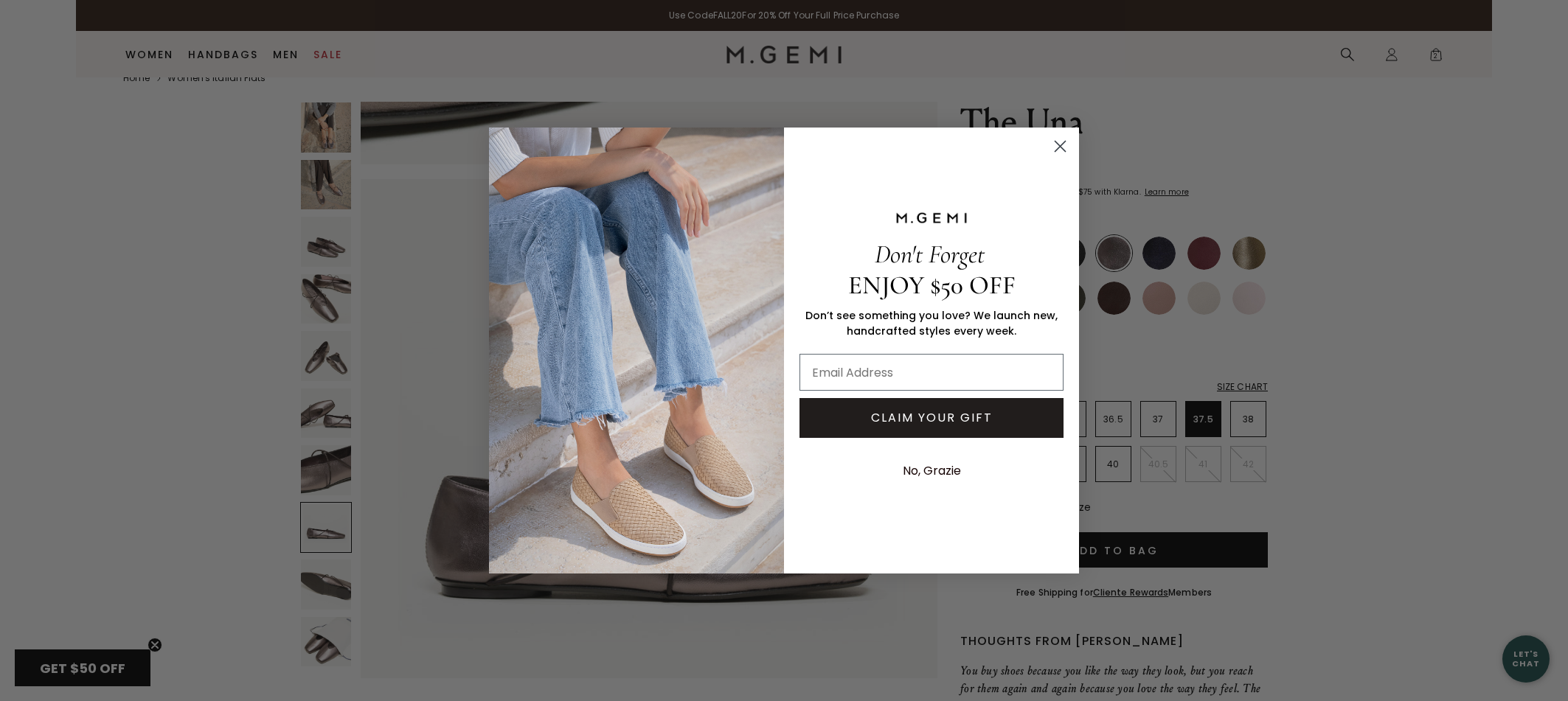
drag, startPoint x: 1059, startPoint y: 143, endPoint x: 1043, endPoint y: 142, distance: 16.0
click at [1059, 143] on circle "Close dialog" at bounding box center [1060, 146] width 25 height 25
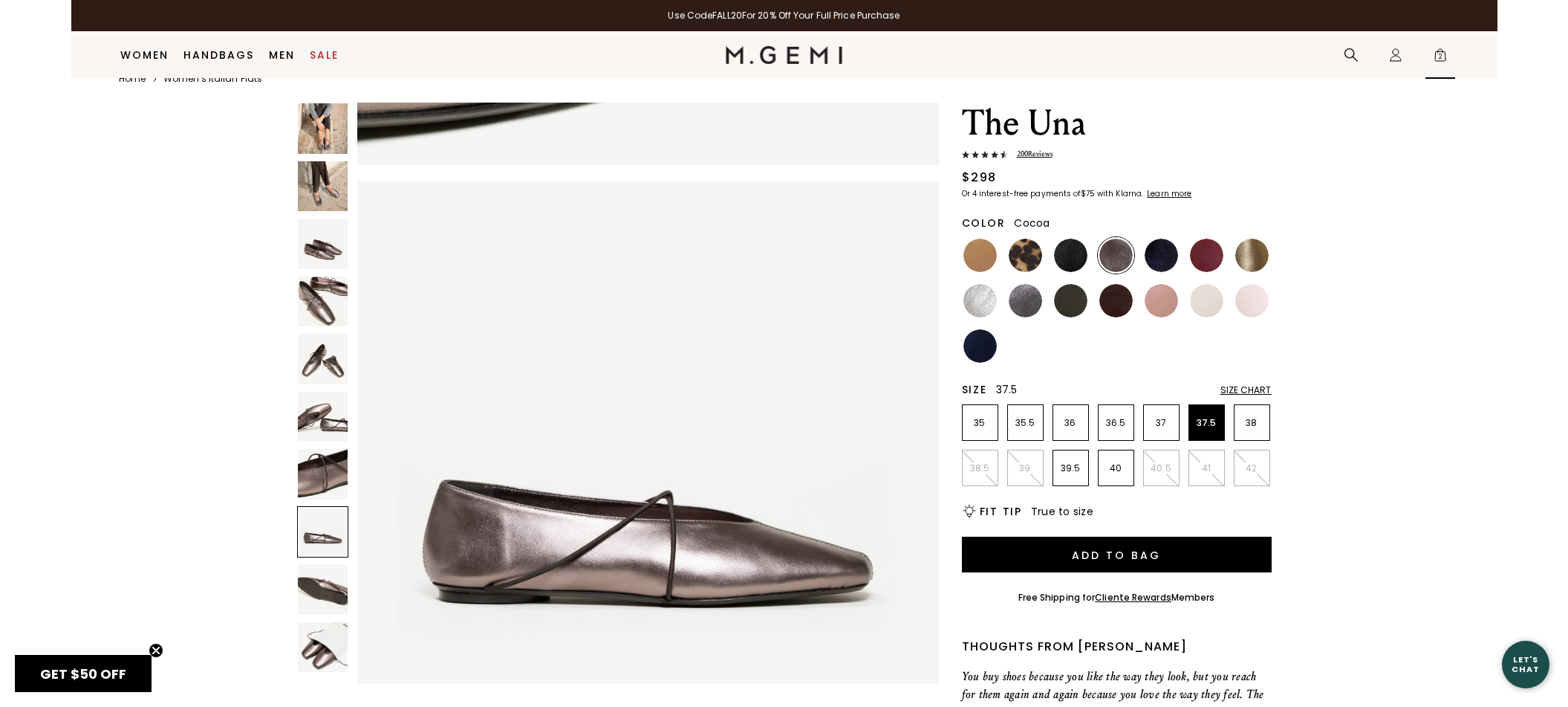
click at [1442, 47] on icon "Icons/20x20/bag@2x" at bounding box center [1440, 55] width 15 height 15
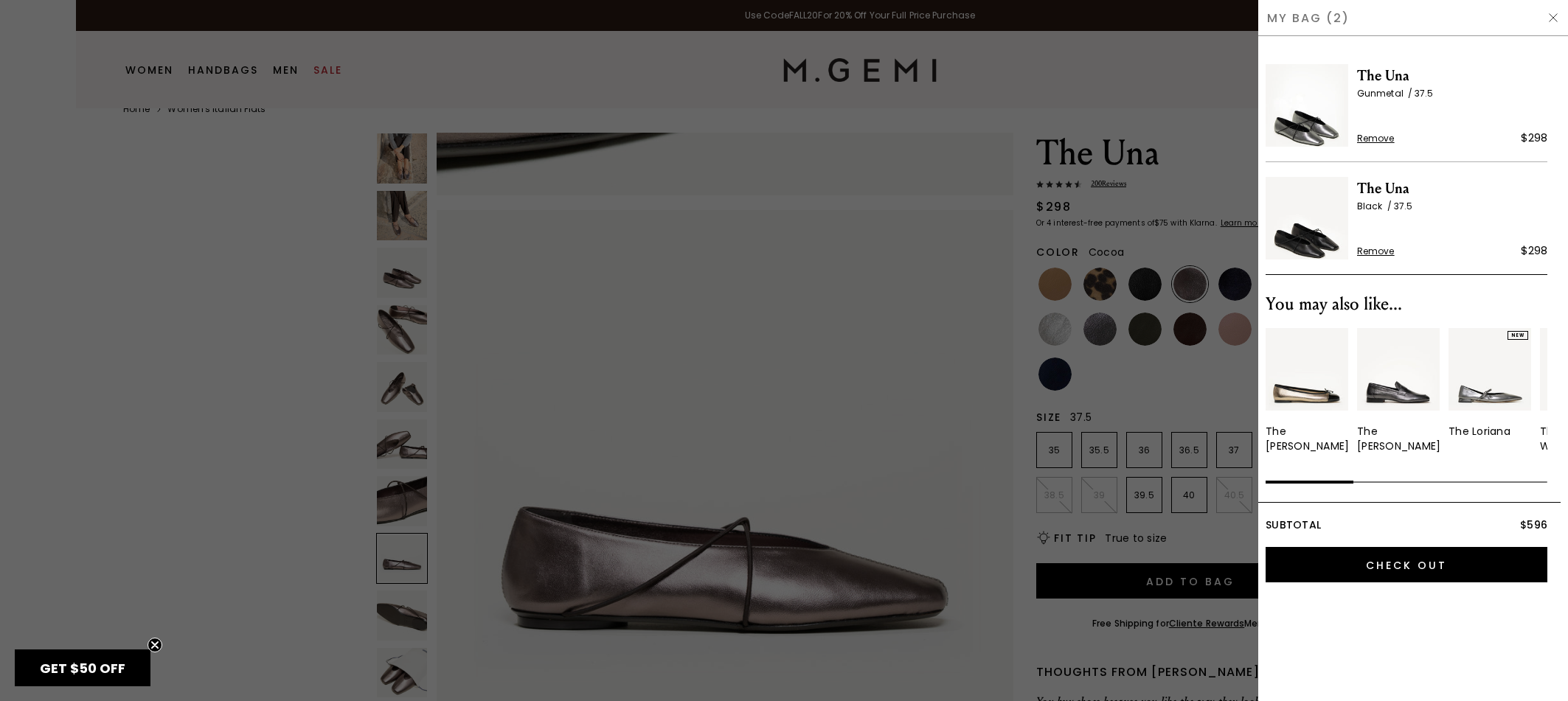
scroll to position [0, 0]
click at [1215, 157] on div at bounding box center [784, 350] width 1568 height 701
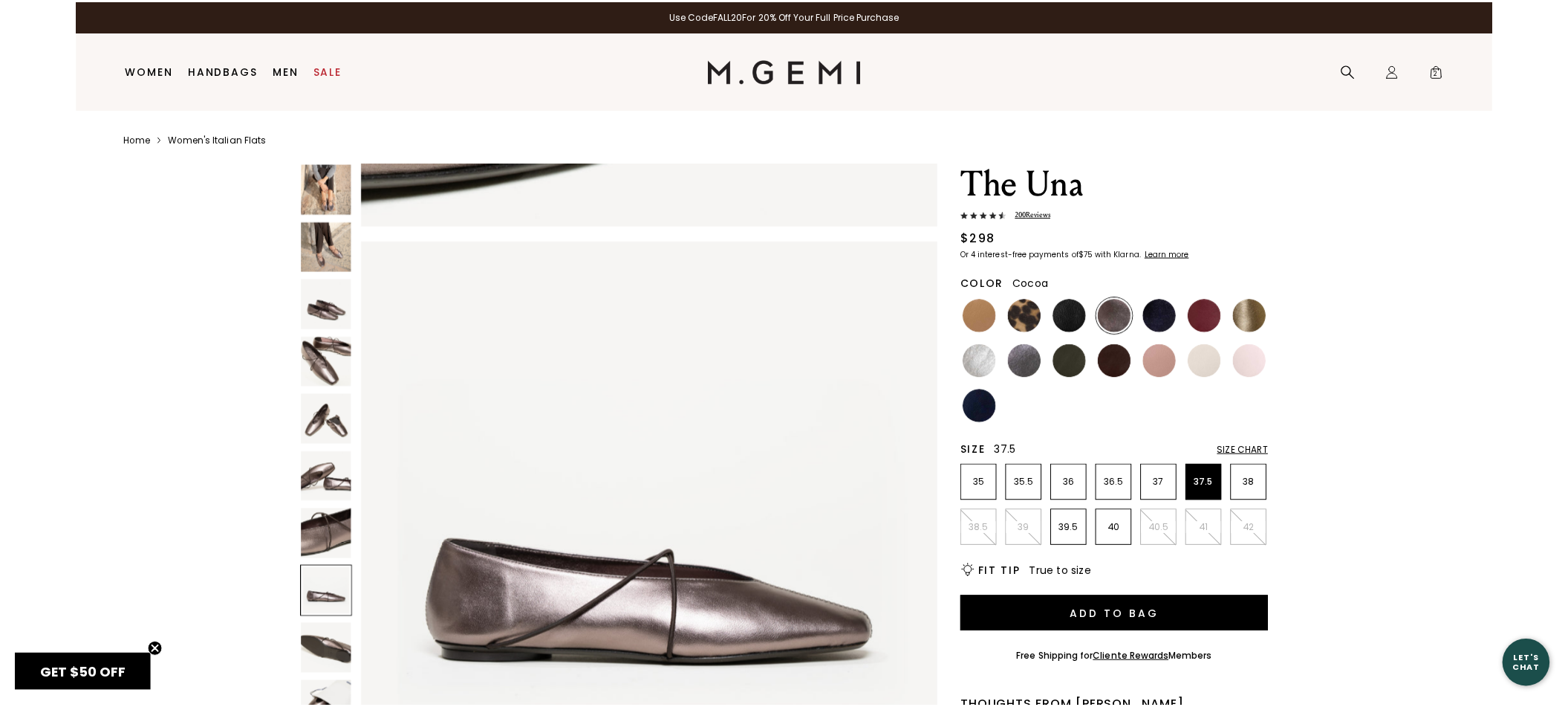
scroll to position [29, 0]
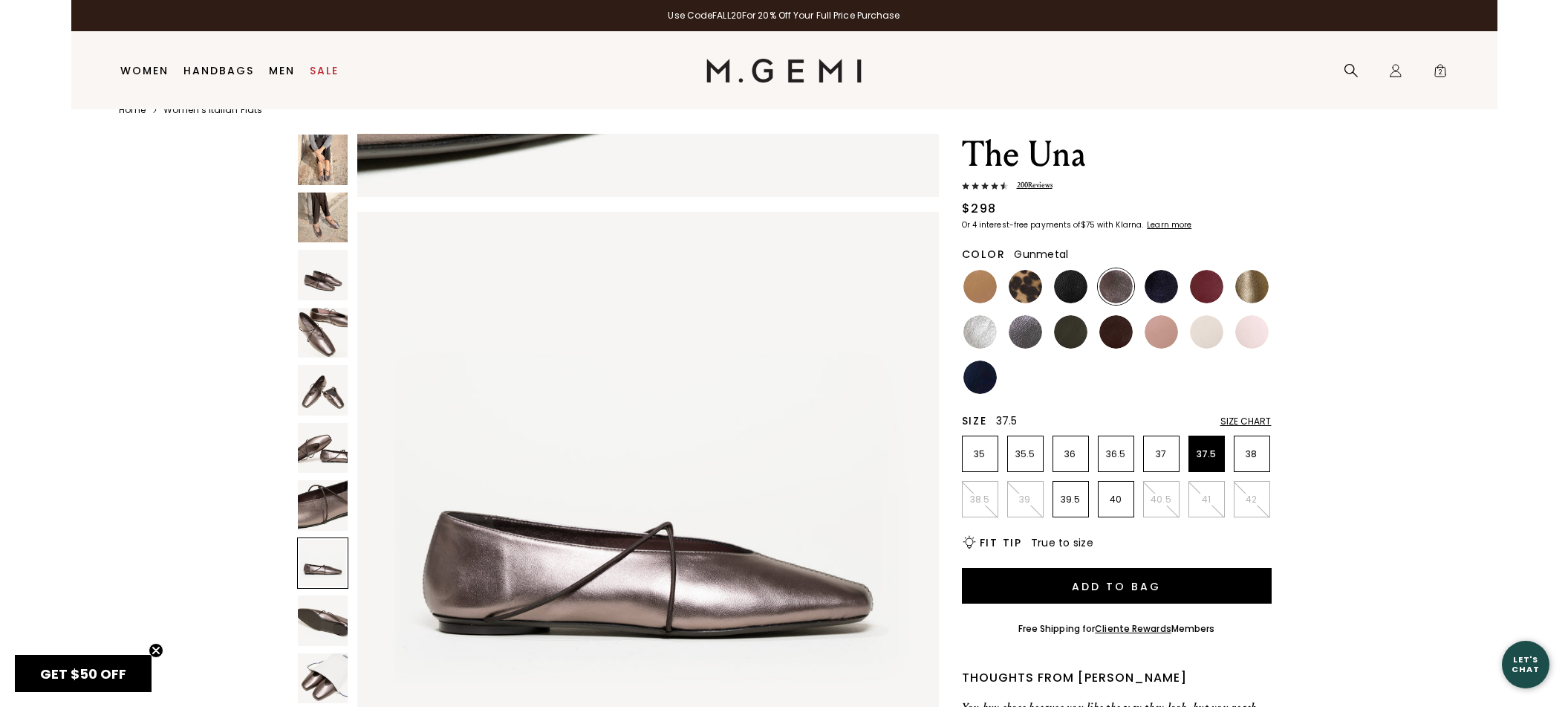
click at [1025, 334] on img at bounding box center [1026, 332] width 33 height 33
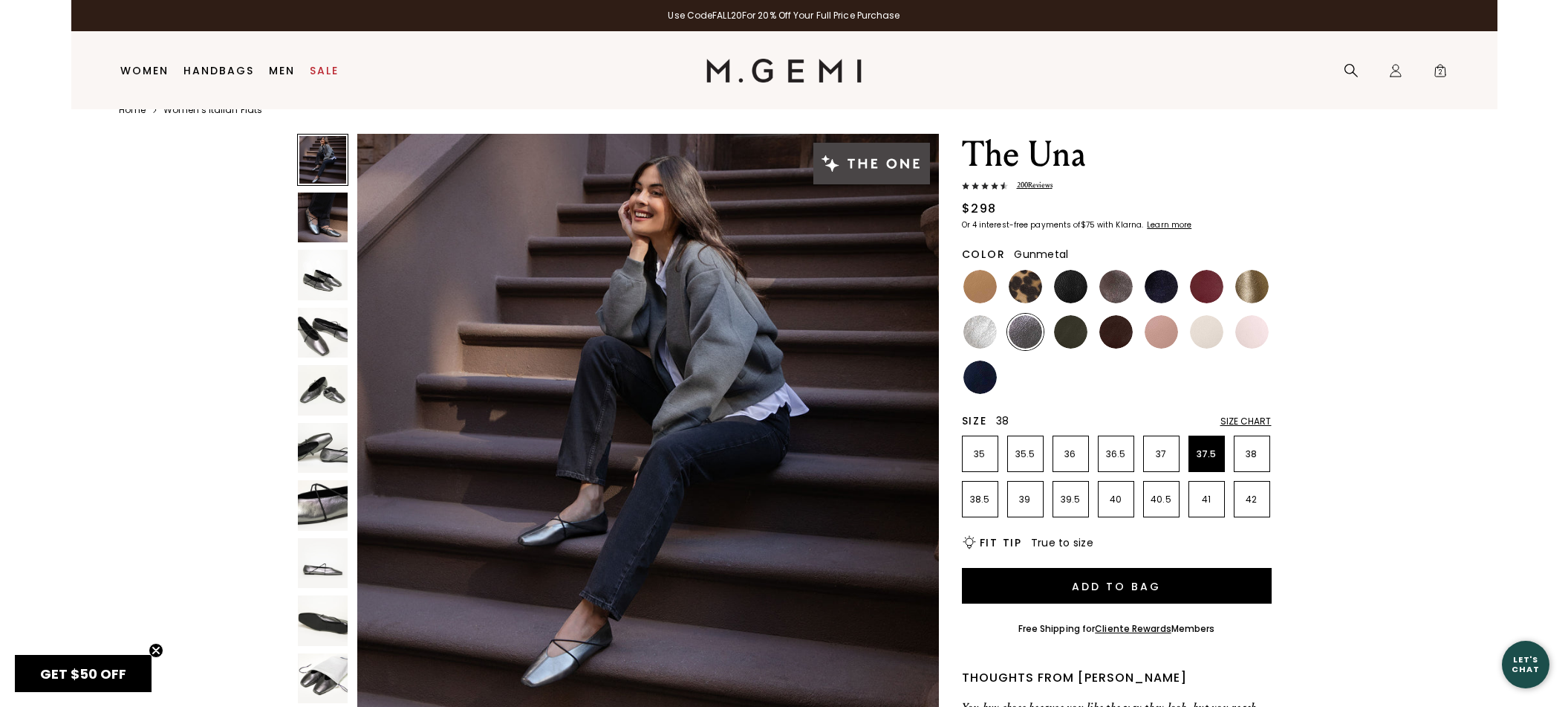
click at [1263, 449] on p "38" at bounding box center [1252, 454] width 35 height 12
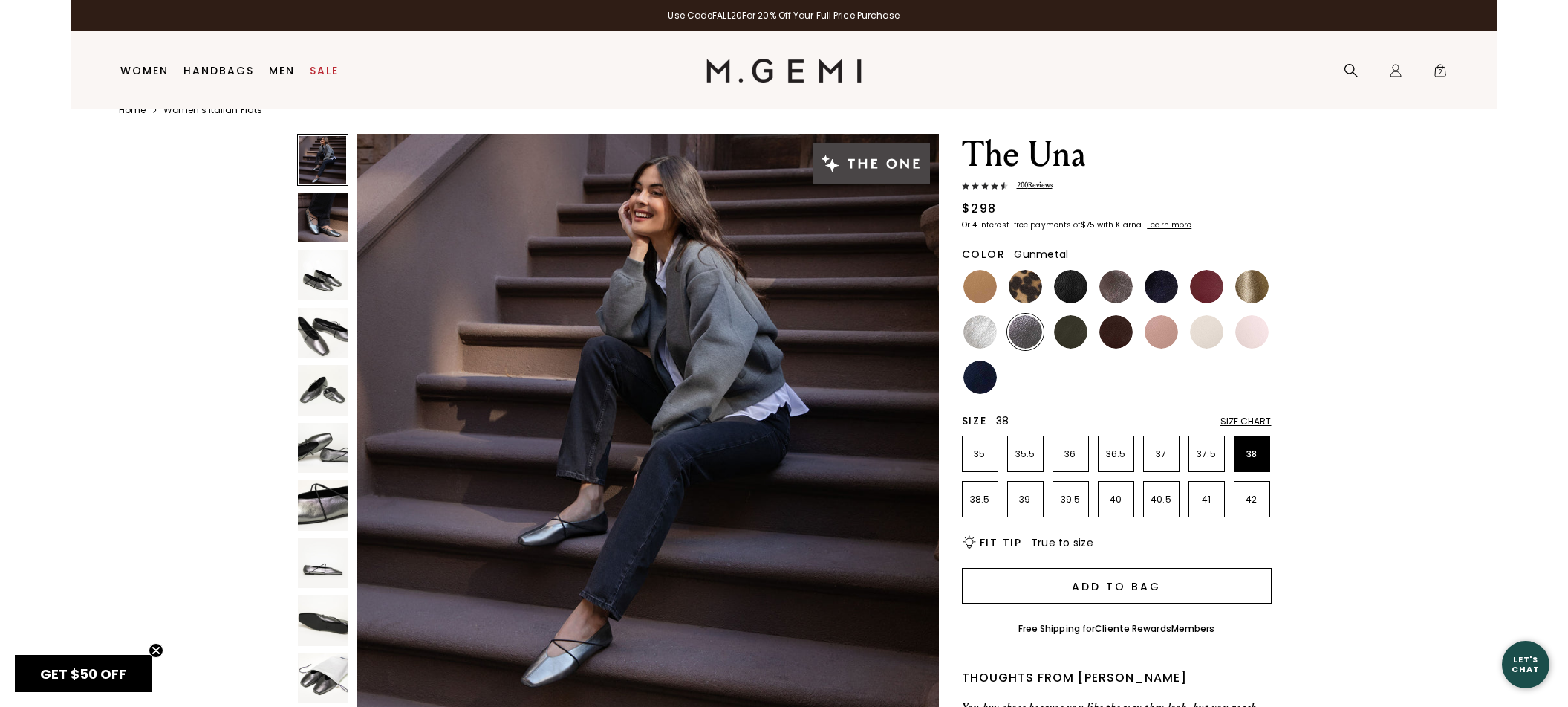
click at [1202, 583] on button "Add to Bag" at bounding box center [1117, 585] width 310 height 35
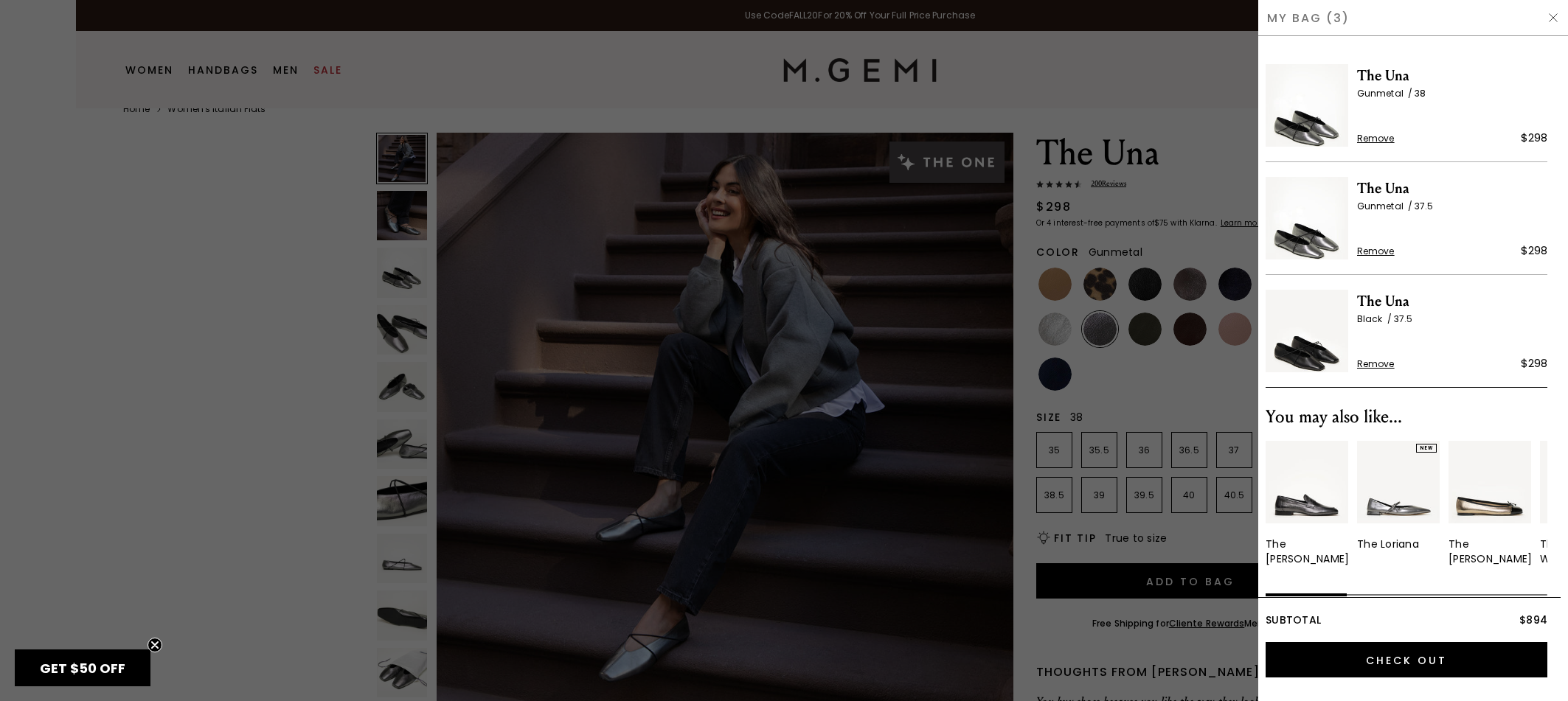
click at [1368, 364] on span "Remove" at bounding box center [1375, 364] width 37 height 12
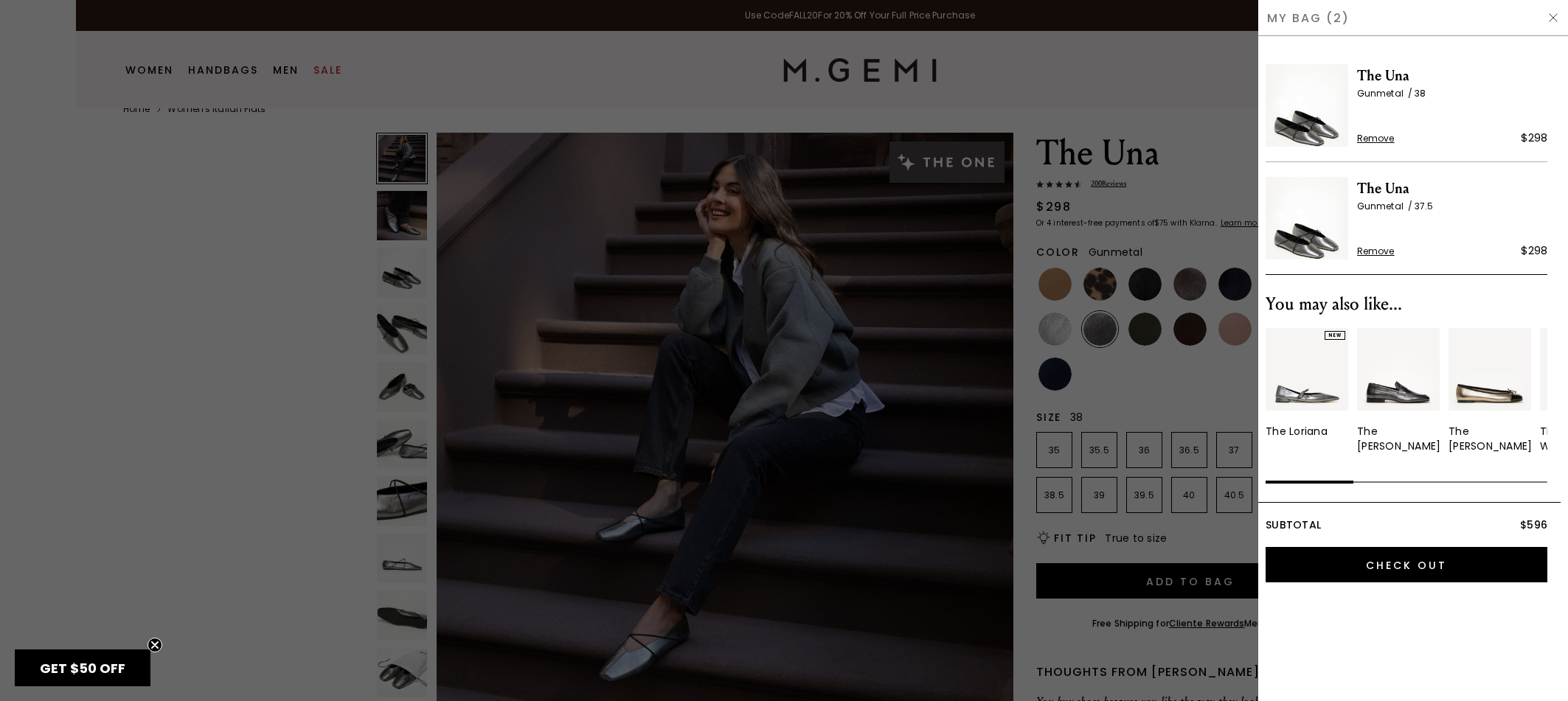
click at [246, 197] on div at bounding box center [784, 350] width 1568 height 701
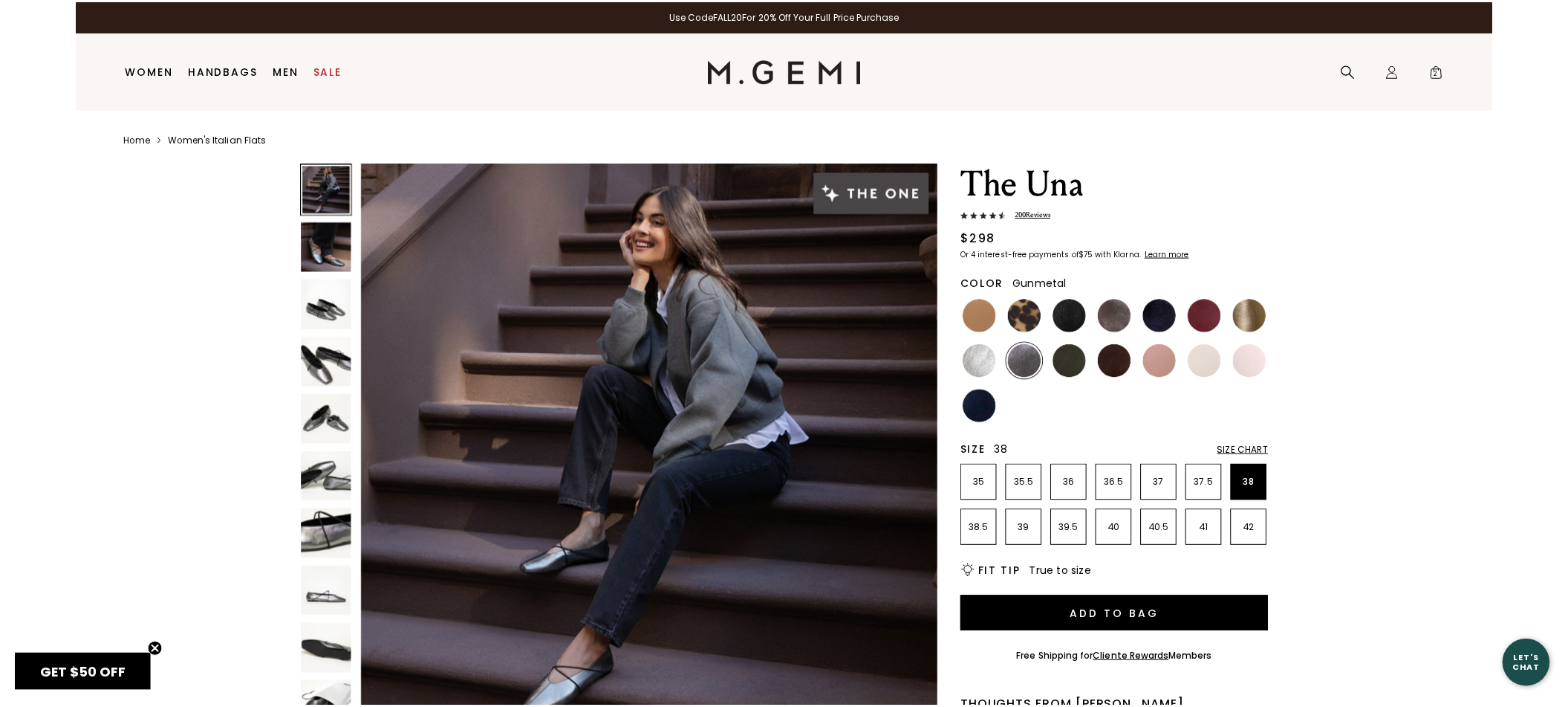
scroll to position [29, 0]
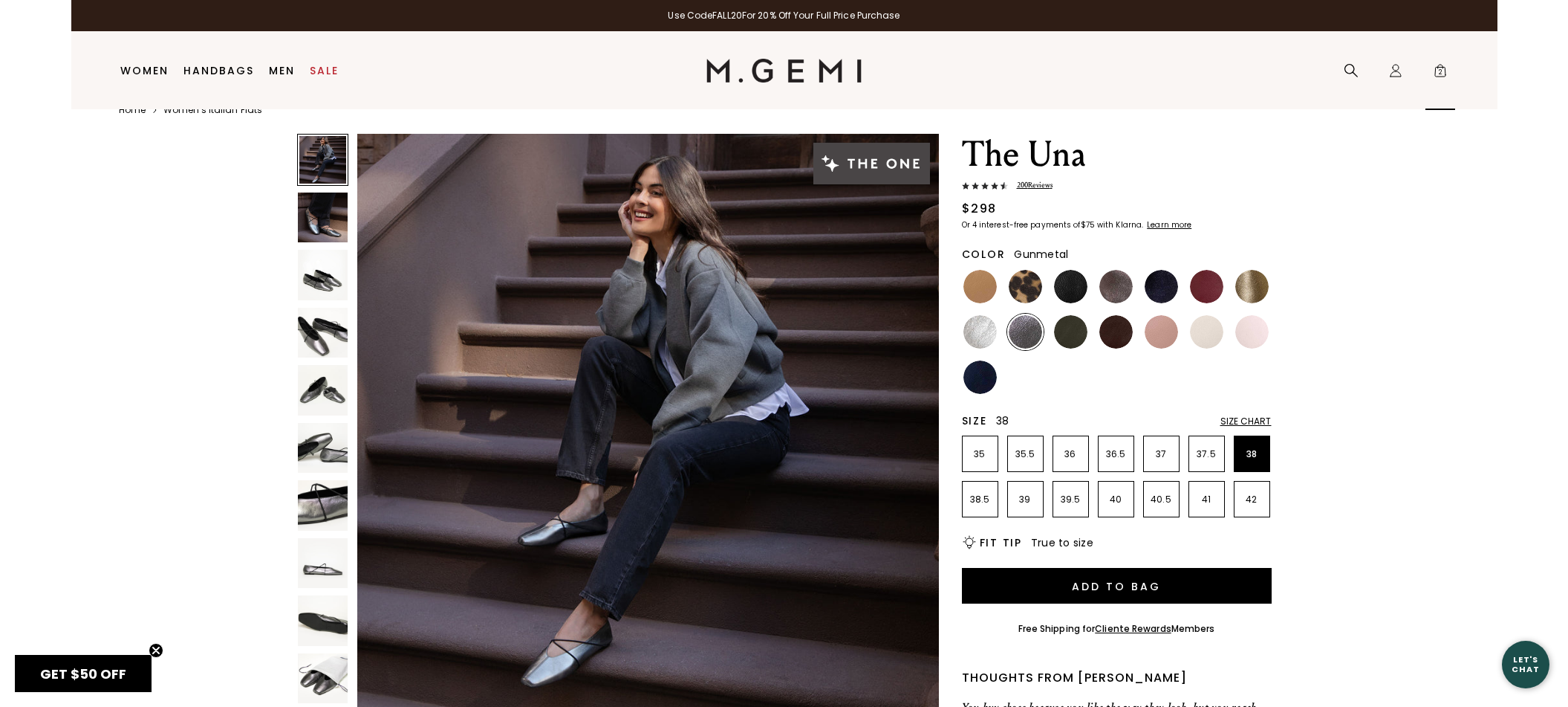
click at [1437, 72] on span "2" at bounding box center [1440, 74] width 15 height 15
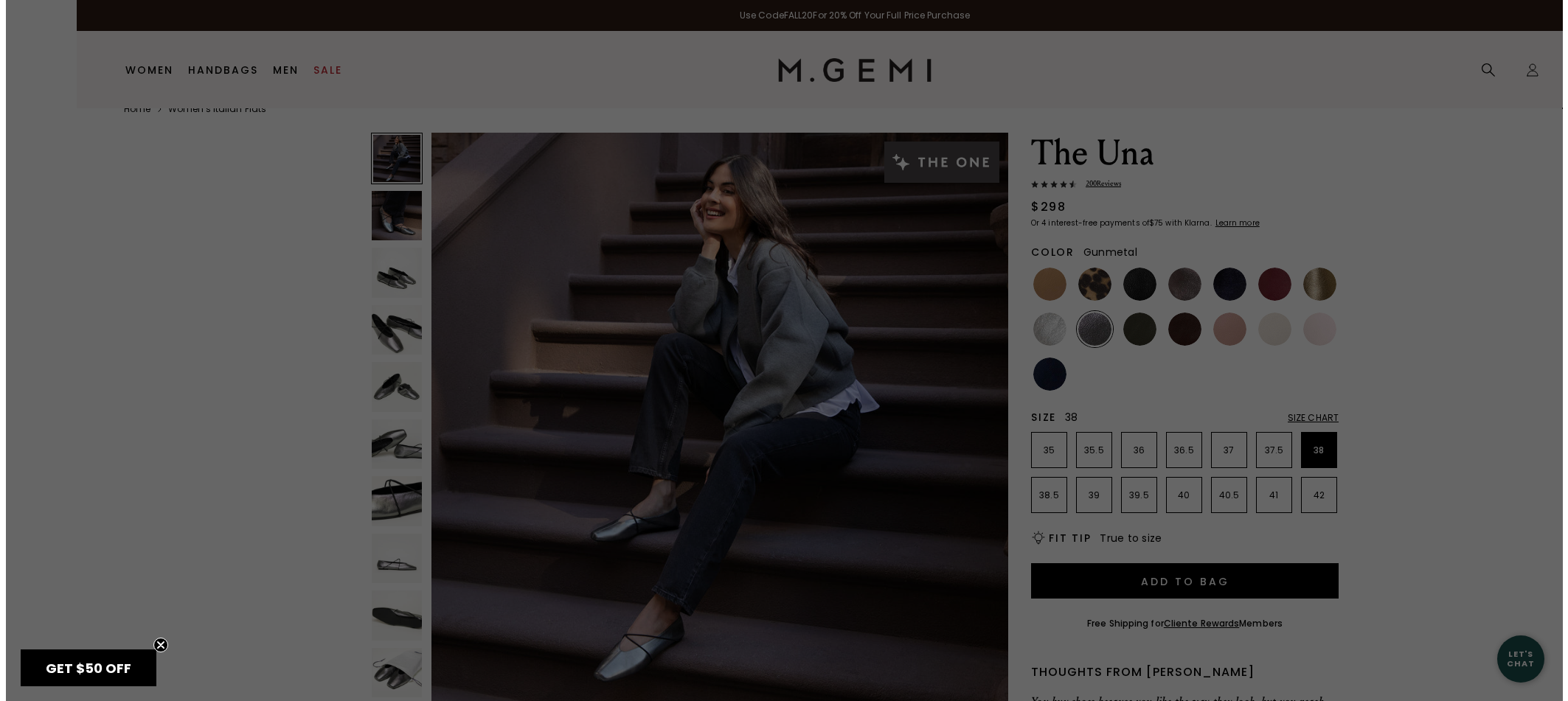
scroll to position [0, 0]
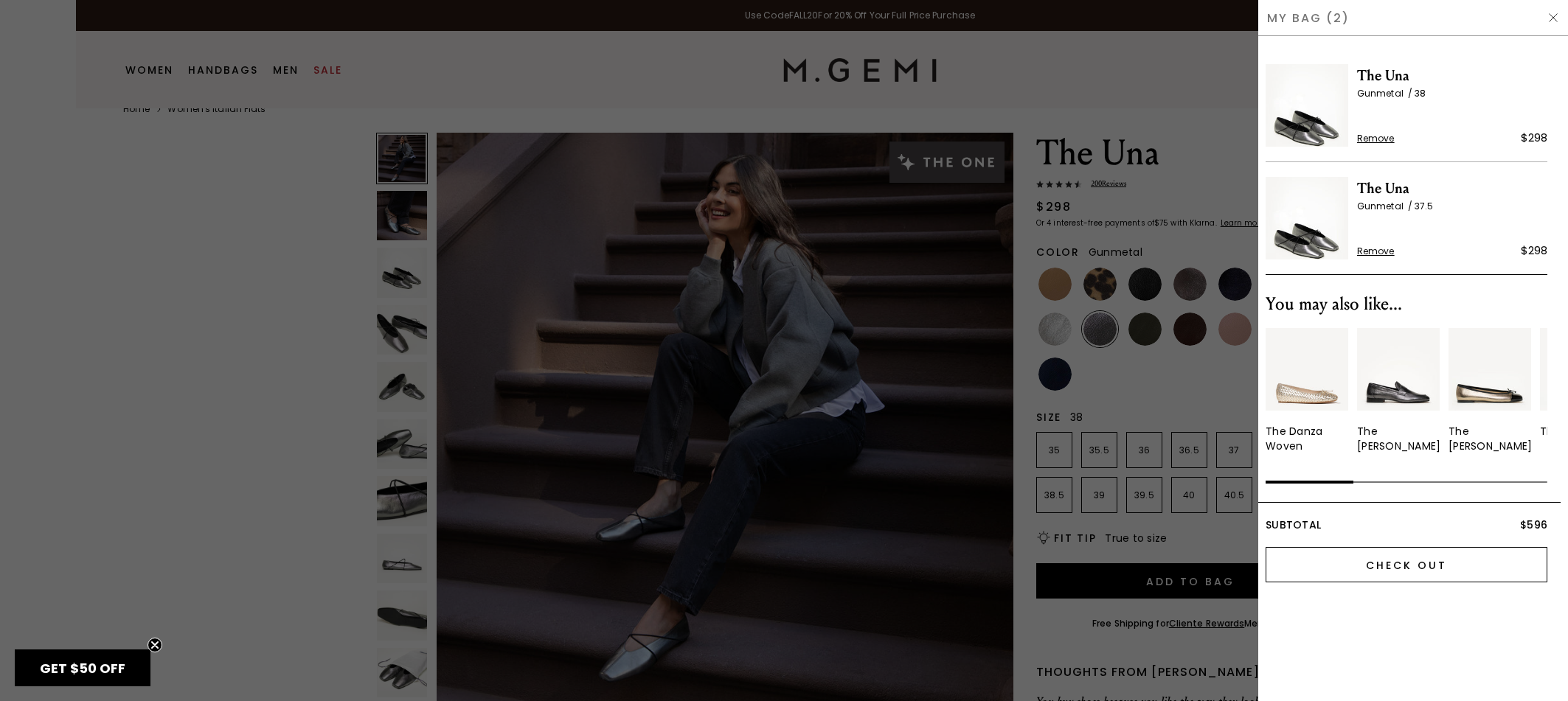
click at [1455, 566] on input "Check Out" at bounding box center [1406, 564] width 282 height 35
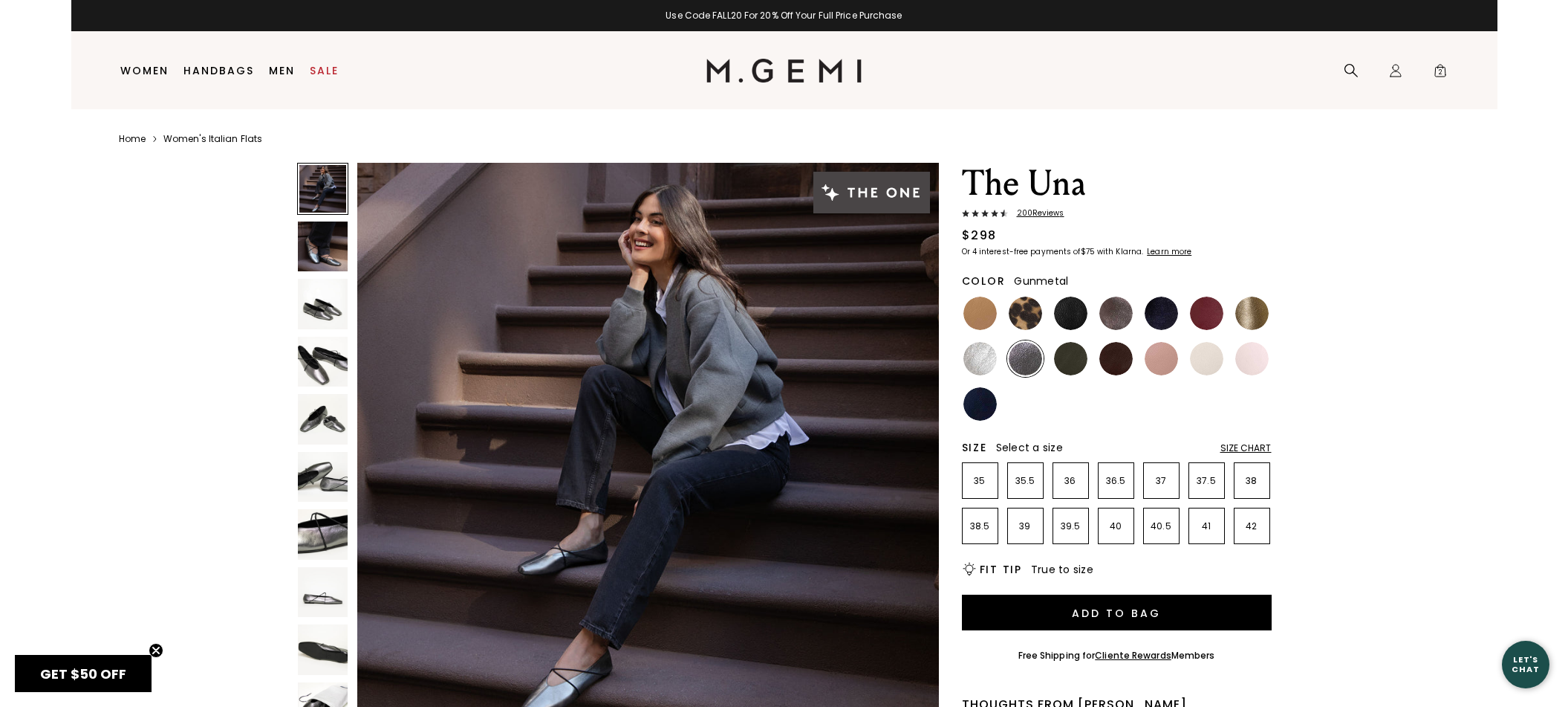
click at [1038, 209] on span "200 Review s" at bounding box center [1036, 213] width 56 height 9
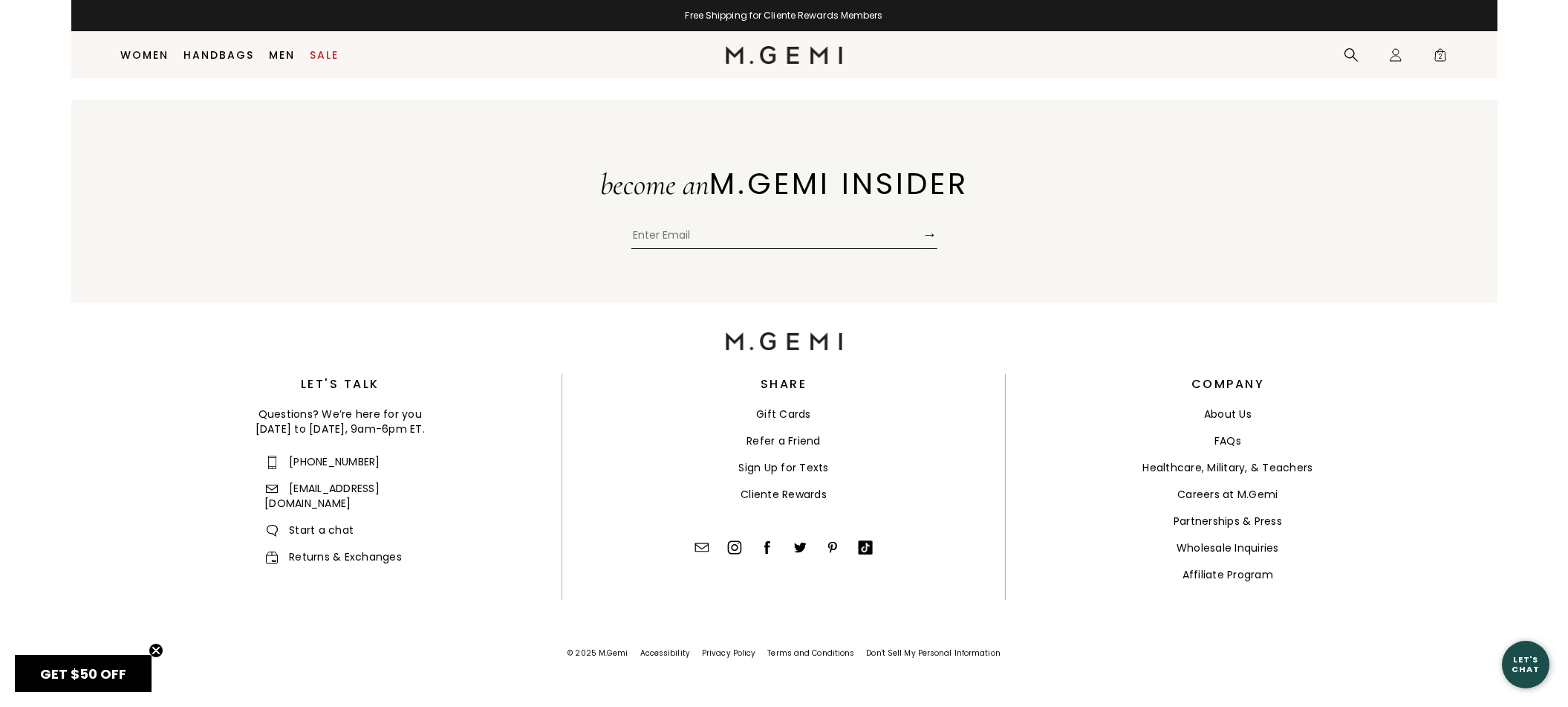
scroll to position [7180, 0]
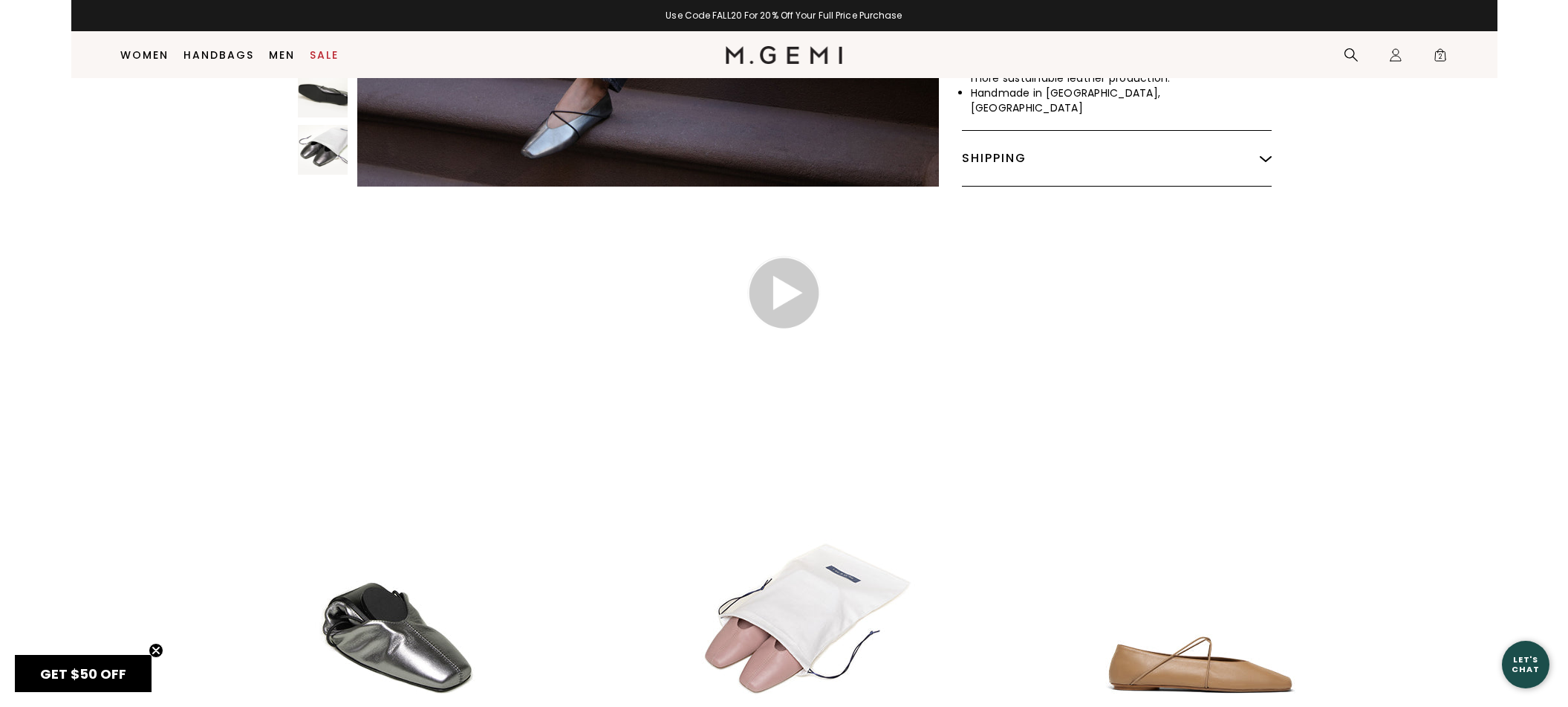
scroll to position [0, 0]
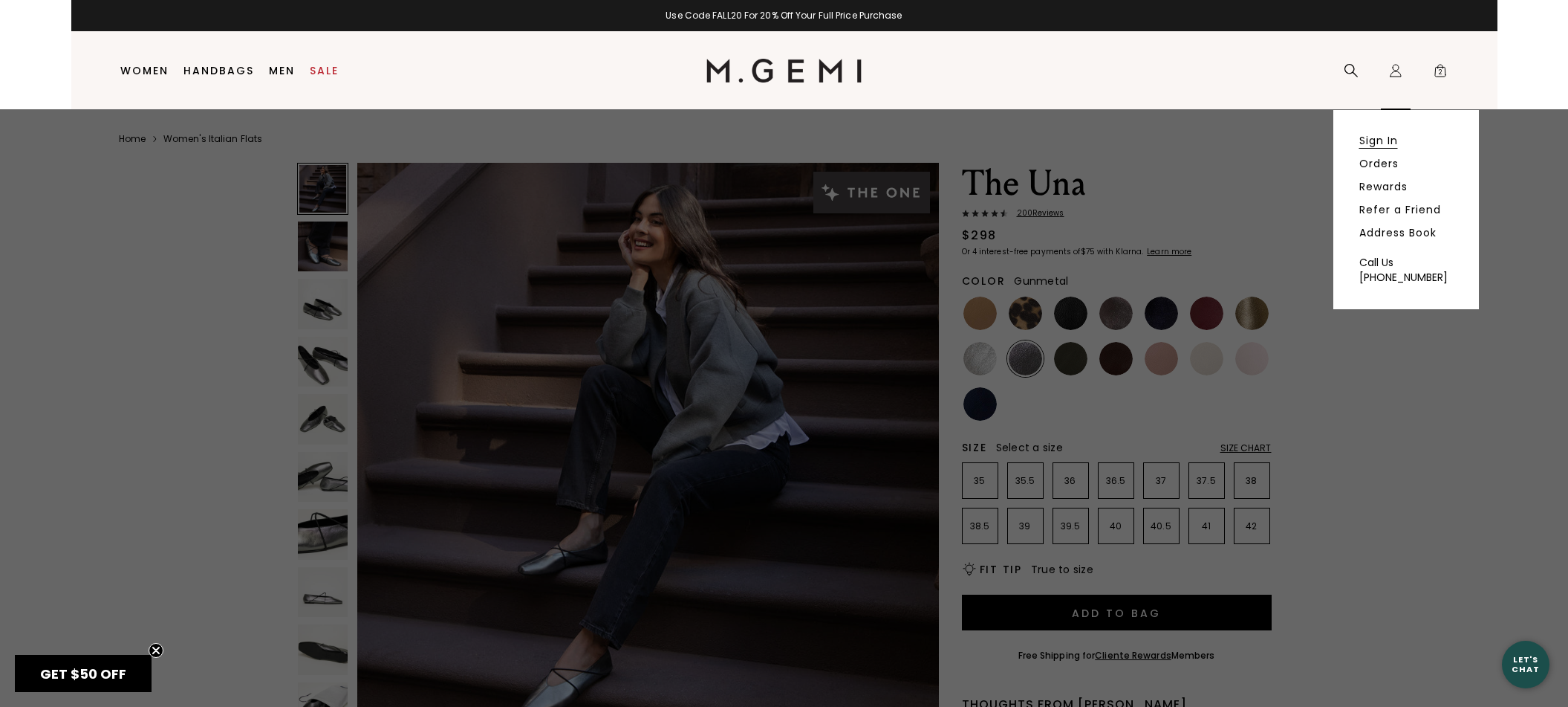
click at [1386, 135] on link "Sign In" at bounding box center [1378, 141] width 38 height 14
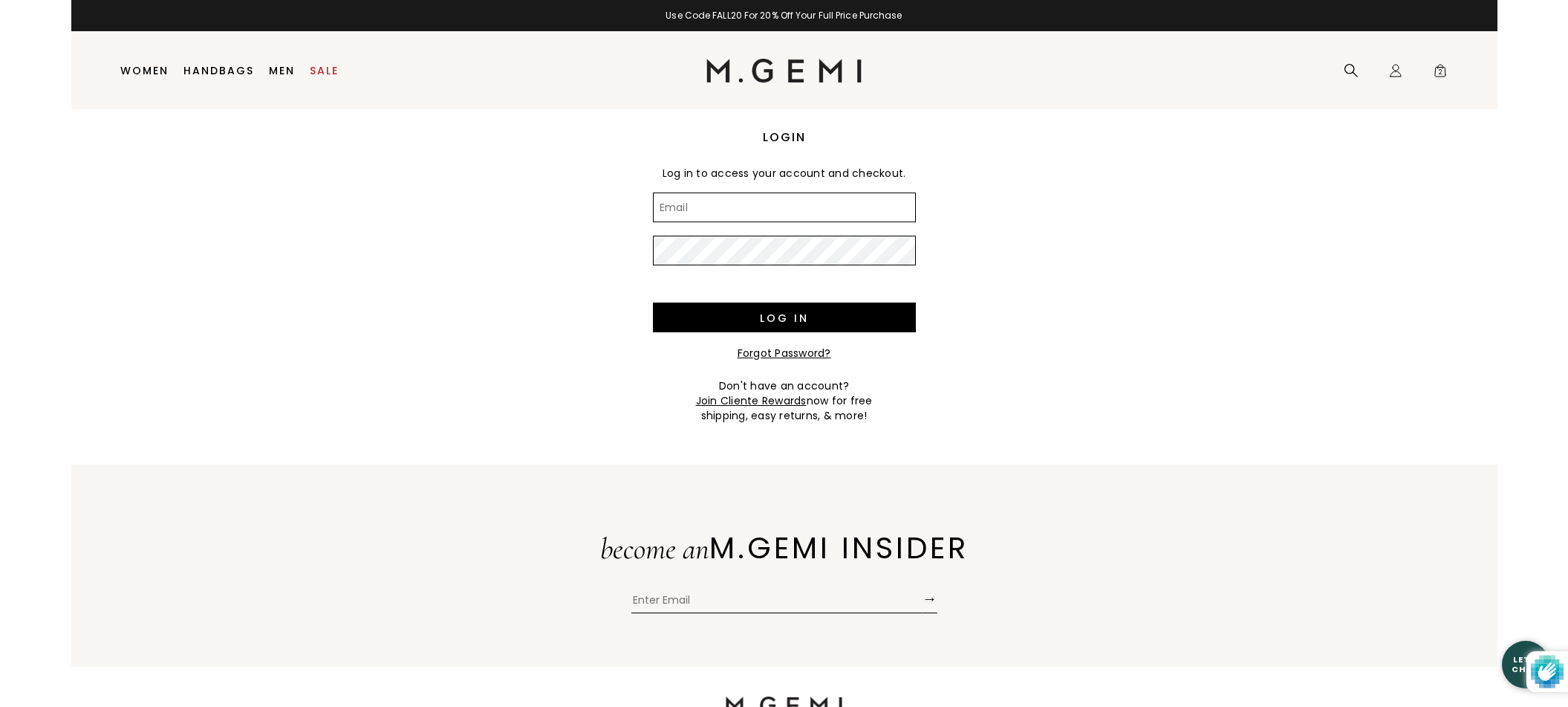
type input "[EMAIL_ADDRESS][DOMAIN_NAME]"
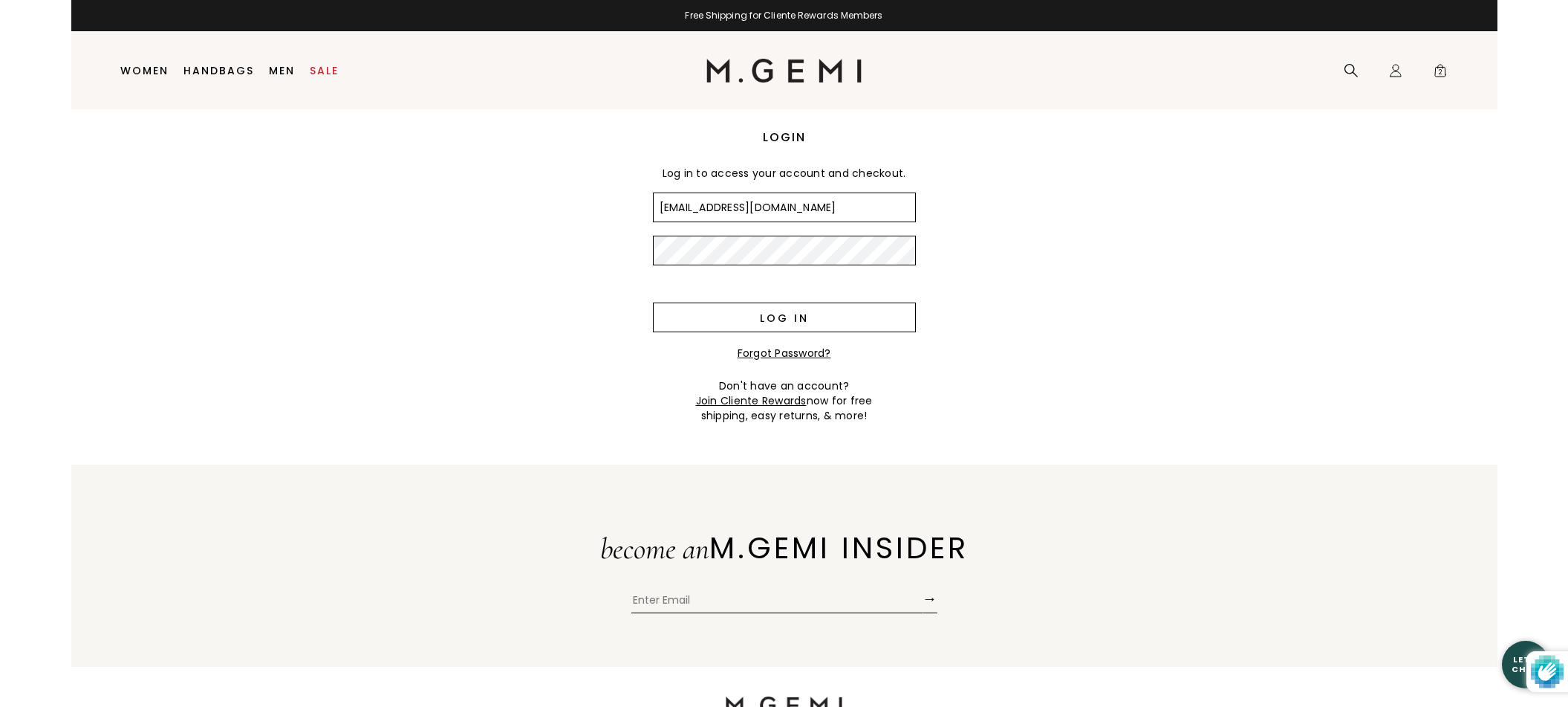
click at [786, 316] on input "Log in" at bounding box center [784, 317] width 263 height 29
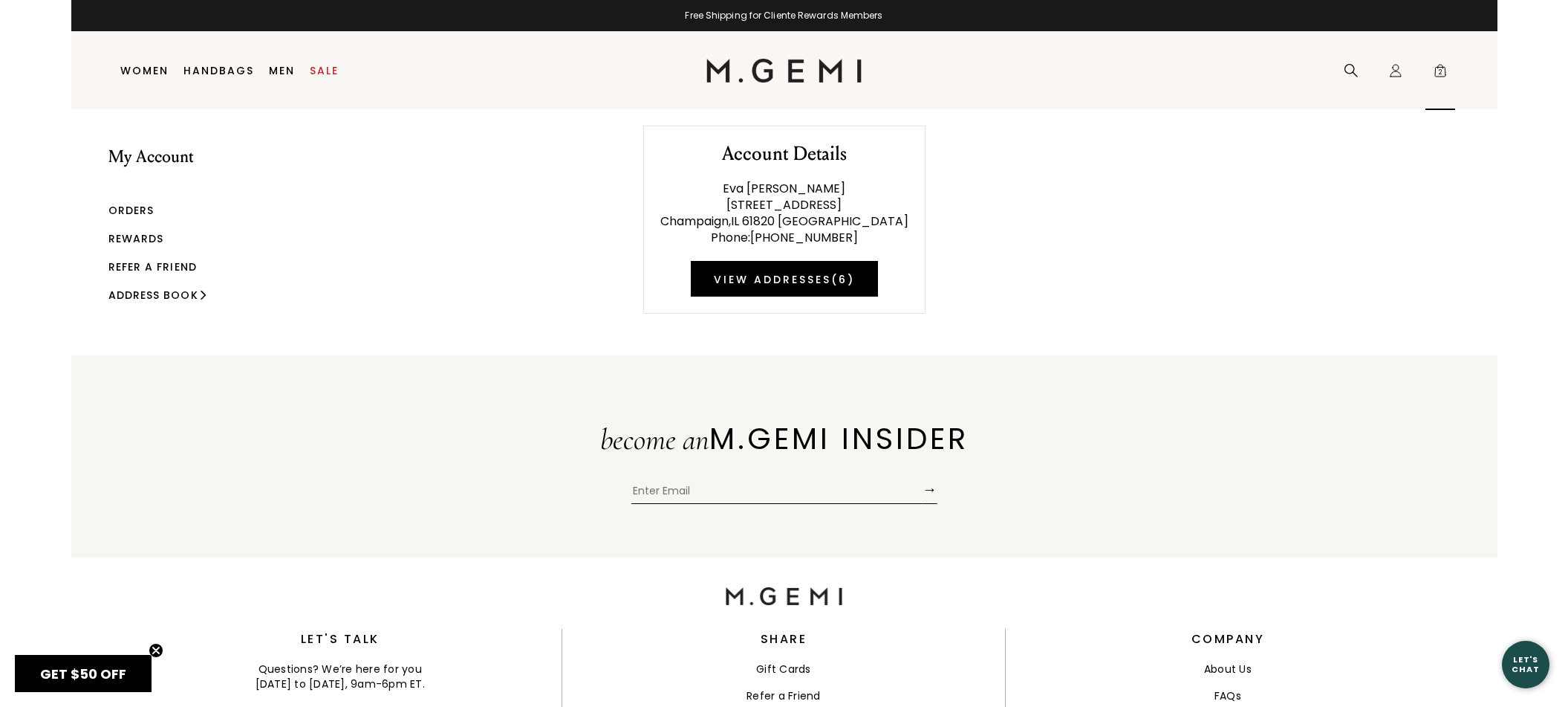
click at [1439, 72] on span "2" at bounding box center [1440, 74] width 15 height 15
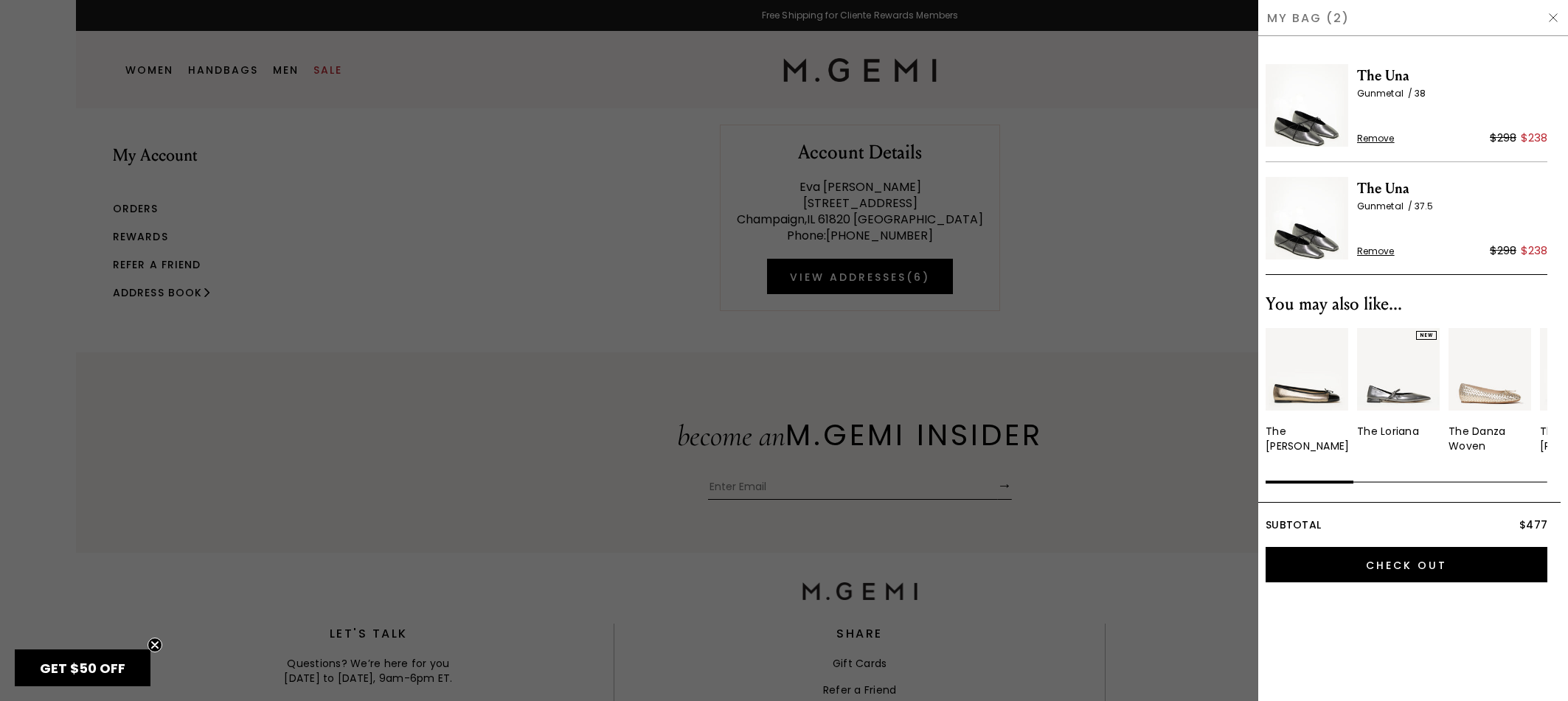
click at [1383, 138] on span "Remove" at bounding box center [1375, 139] width 37 height 12
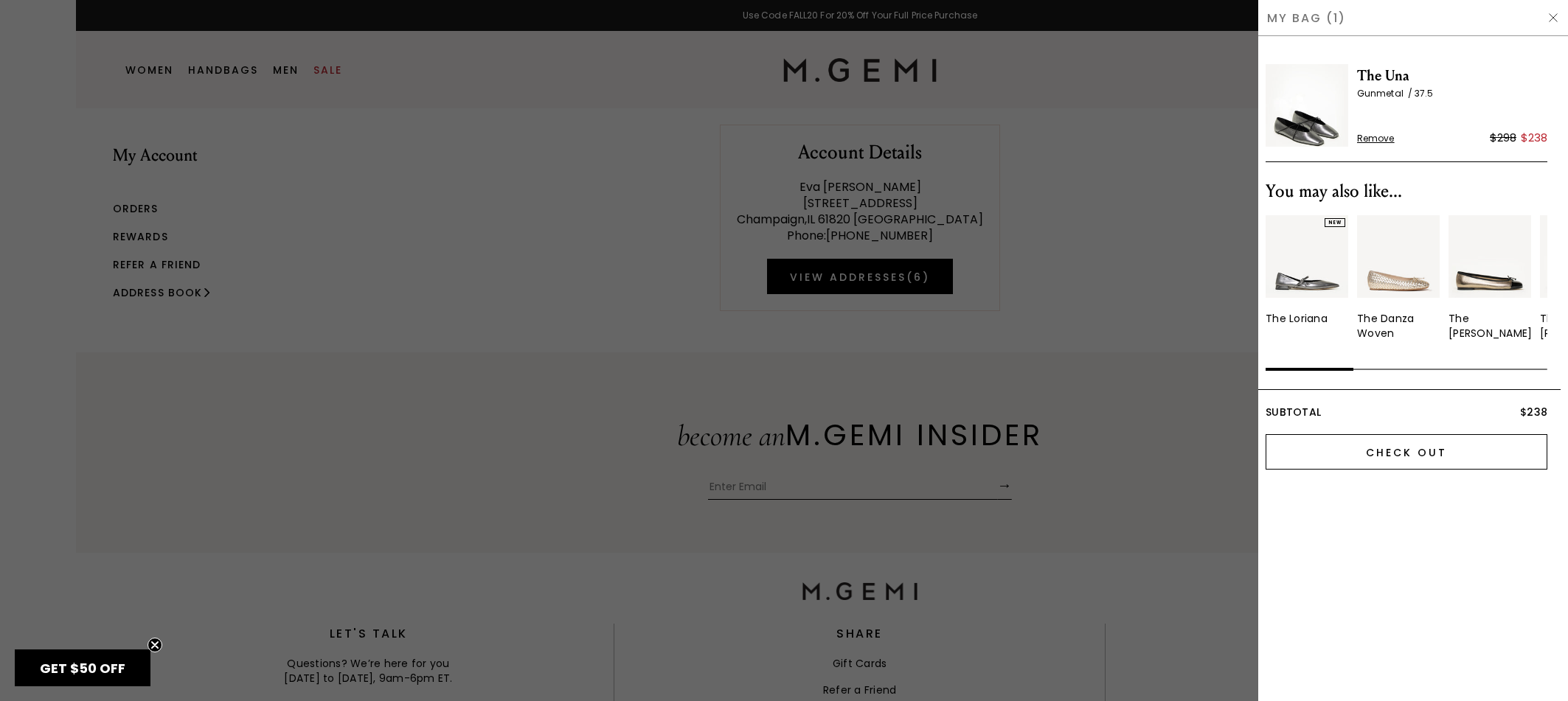
click at [1398, 458] on input "Check Out" at bounding box center [1406, 451] width 282 height 35
